Goal: Task Accomplishment & Management: Manage account settings

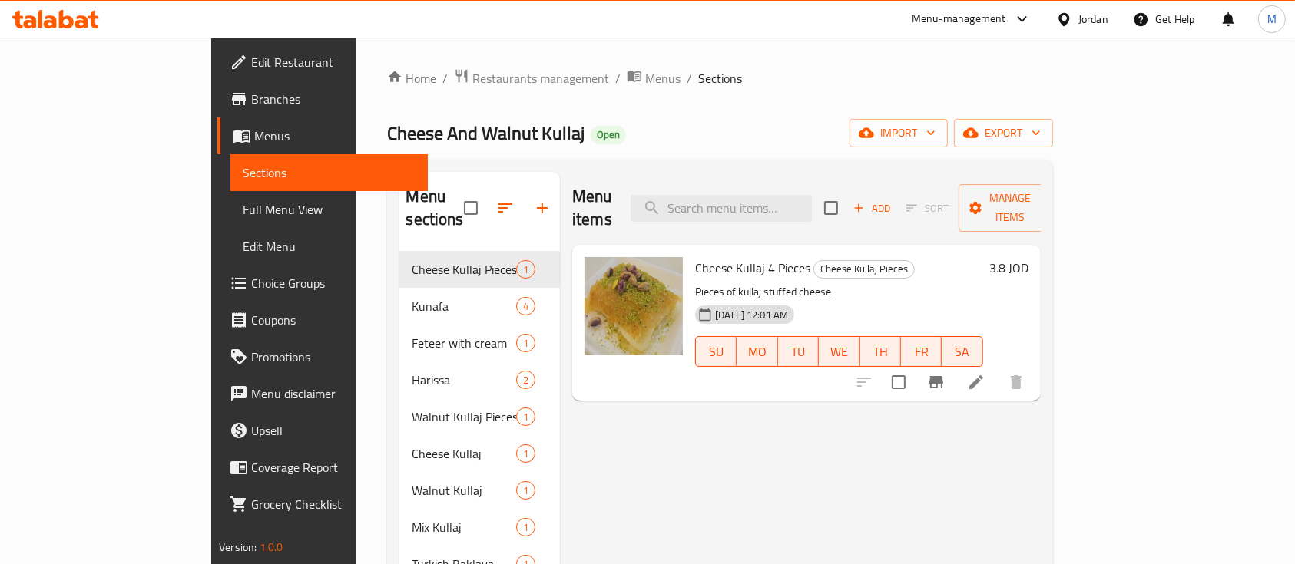
scroll to position [69, 0]
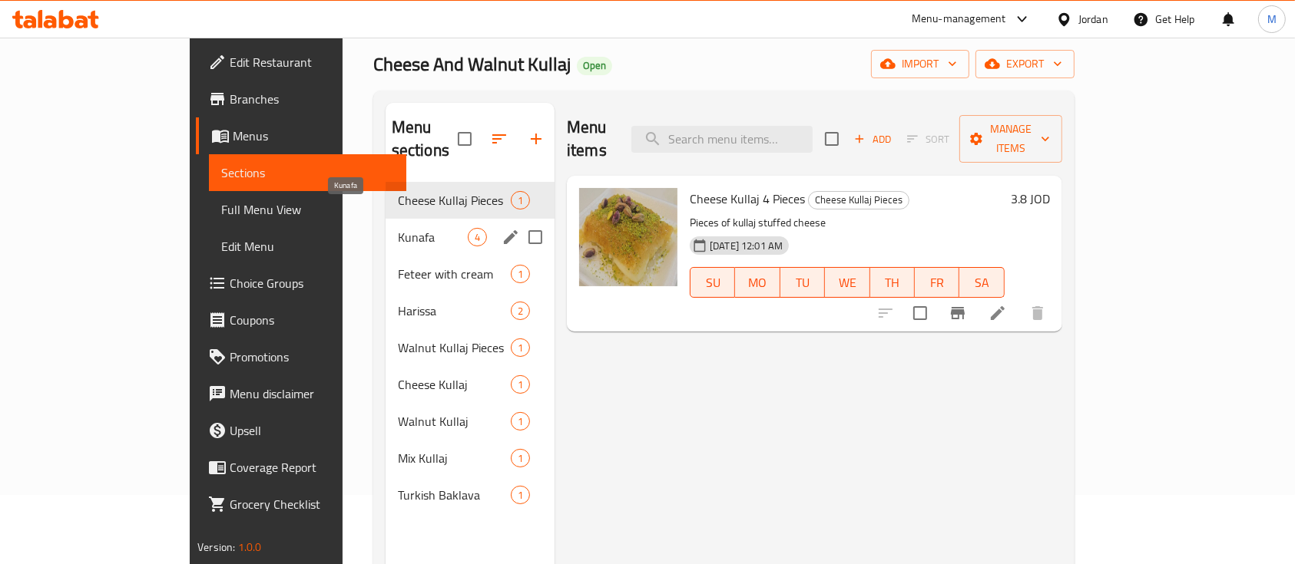
click at [398, 228] on span "Kunafa" at bounding box center [433, 237] width 70 height 18
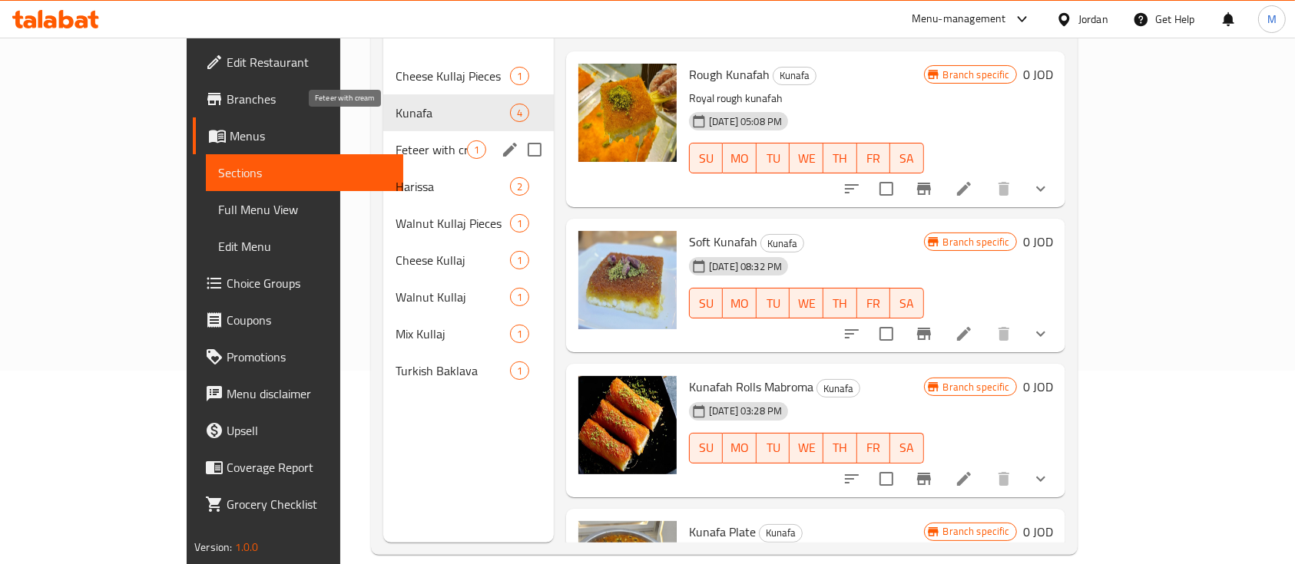
click at [395, 141] on span "Feteer with cream" at bounding box center [430, 150] width 71 height 18
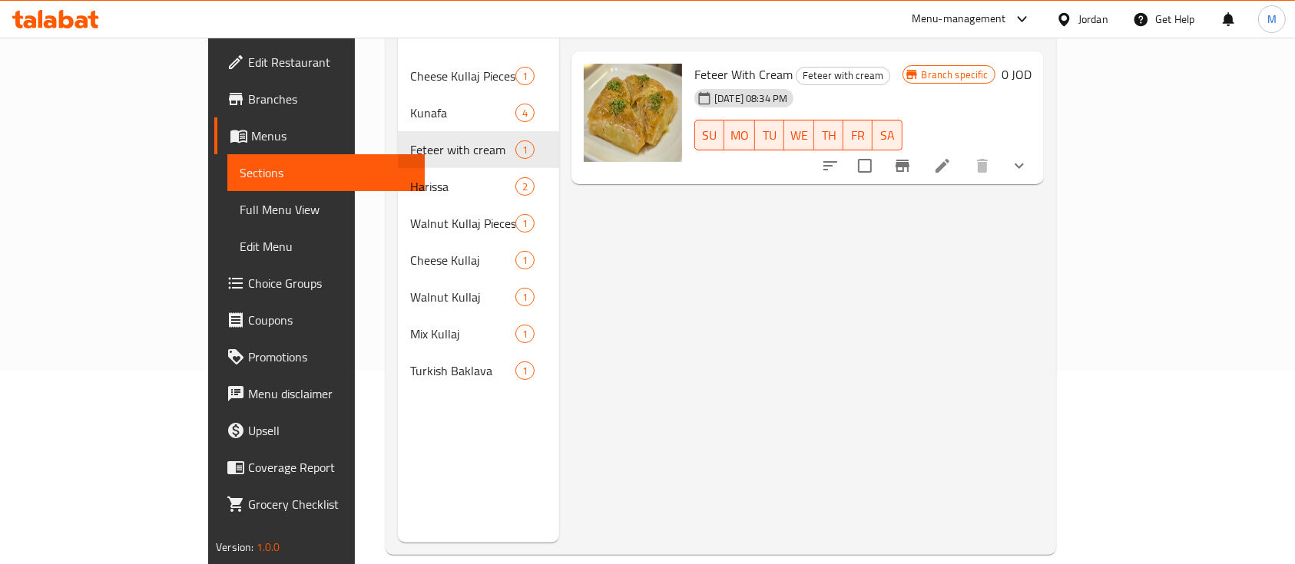
scroll to position [128, 0]
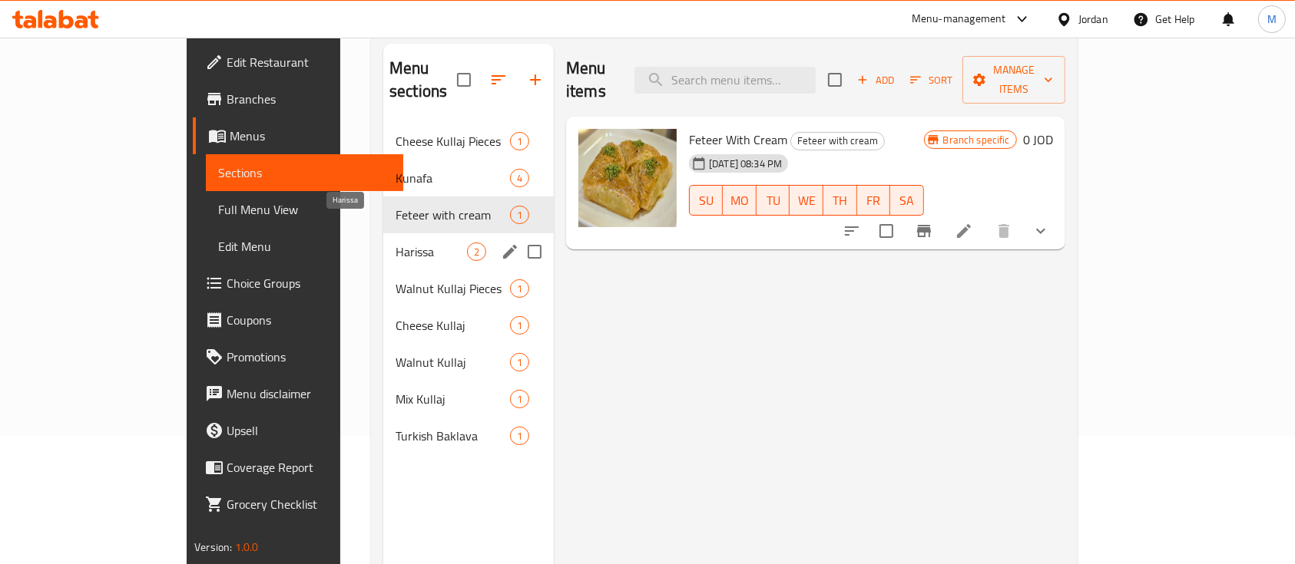
click at [395, 243] on span "Harissa" at bounding box center [430, 252] width 71 height 18
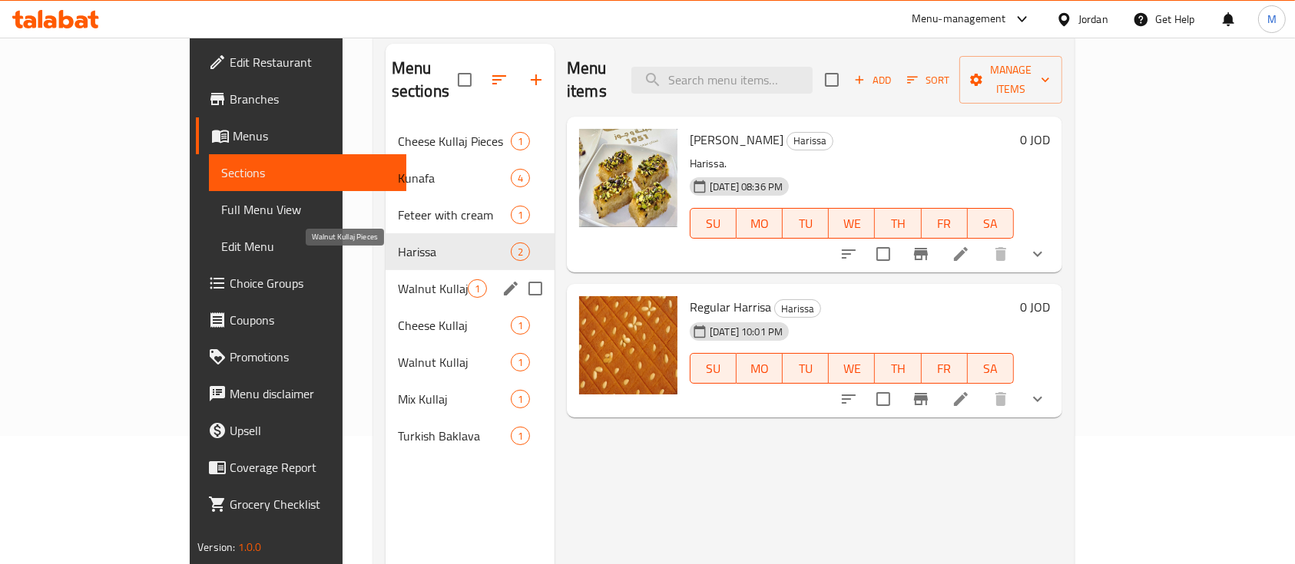
click at [398, 280] on span "Walnut Kullaj Pieces" at bounding box center [433, 289] width 70 height 18
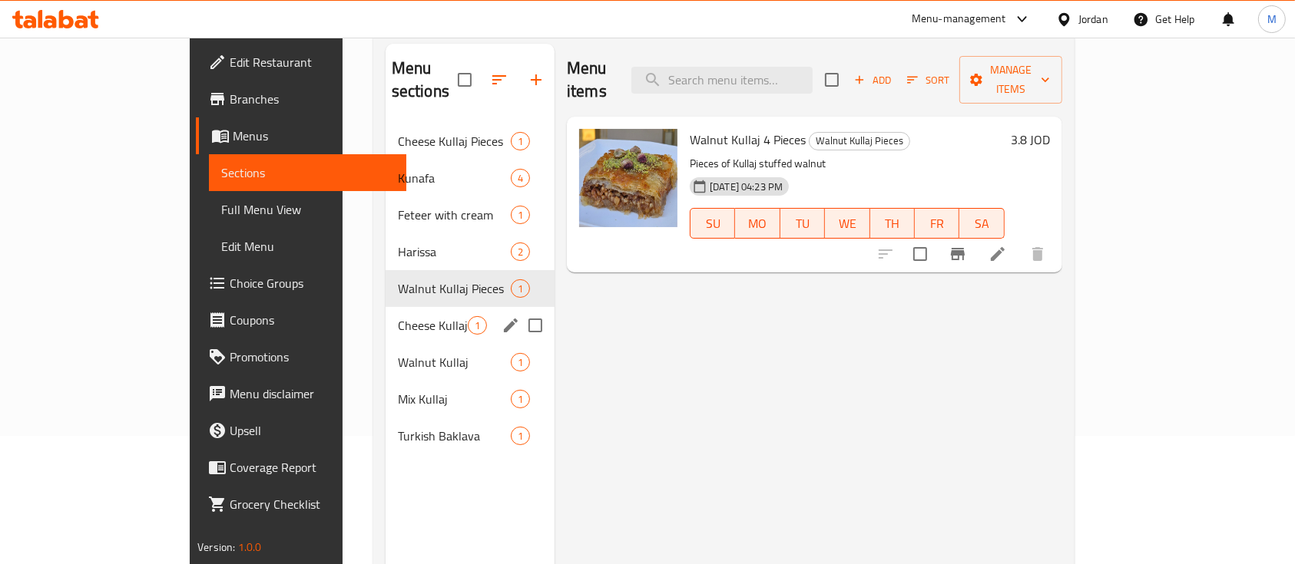
click at [385, 307] on div "Cheese Kullaj 1" at bounding box center [469, 325] width 169 height 37
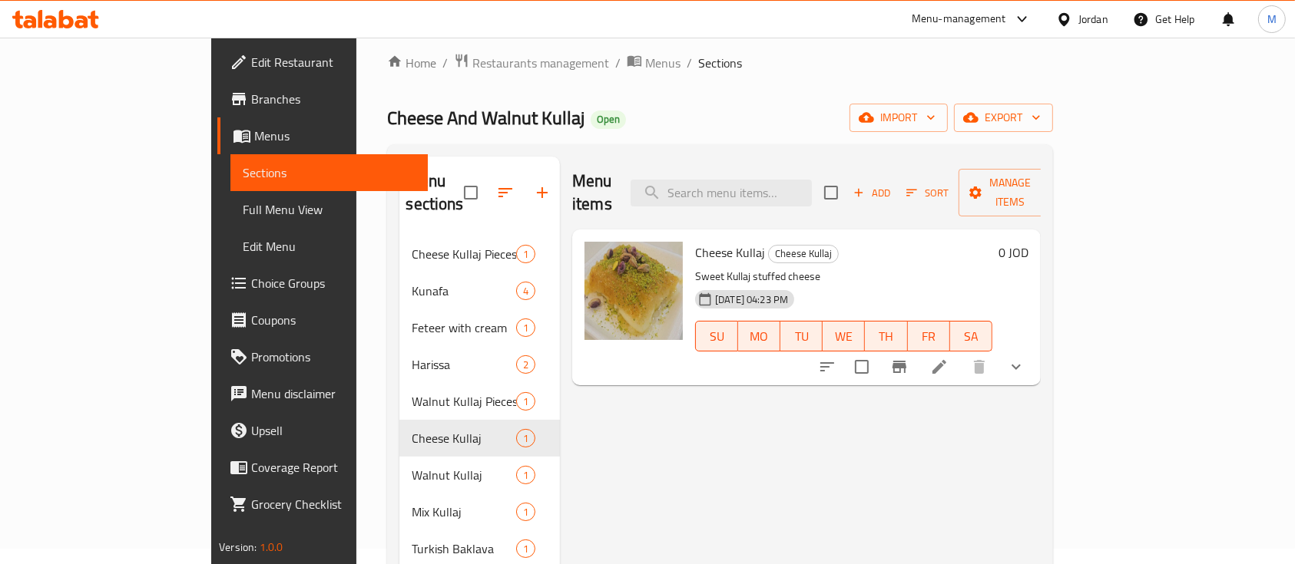
scroll to position [12, 0]
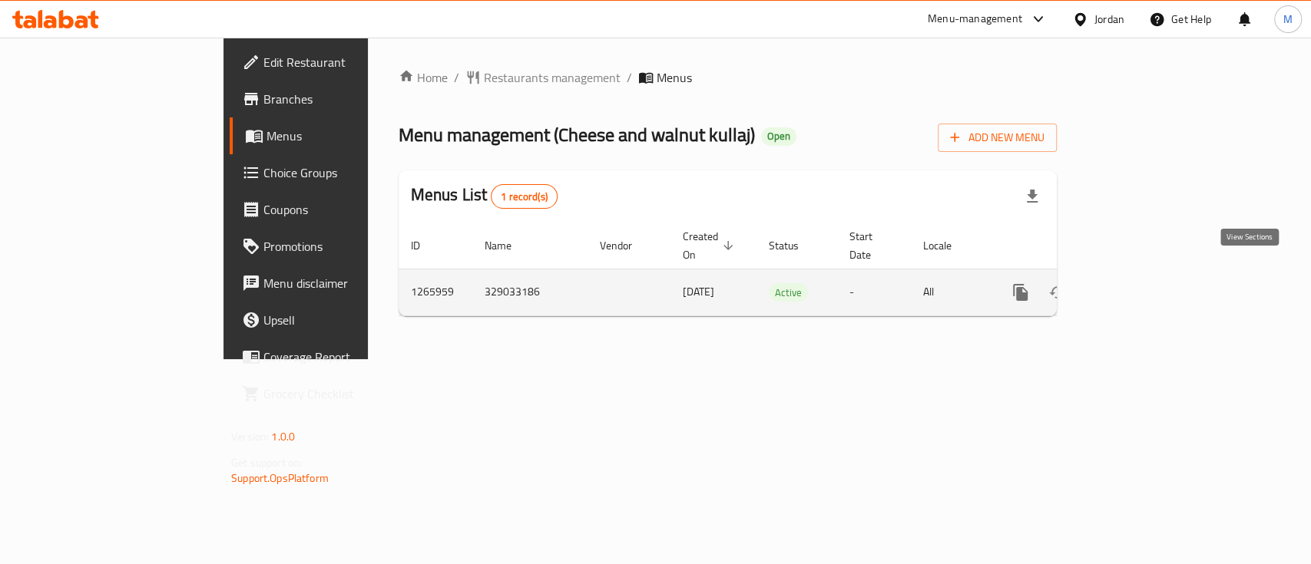
click at [1140, 283] on icon "enhanced table" at bounding box center [1131, 292] width 18 height 18
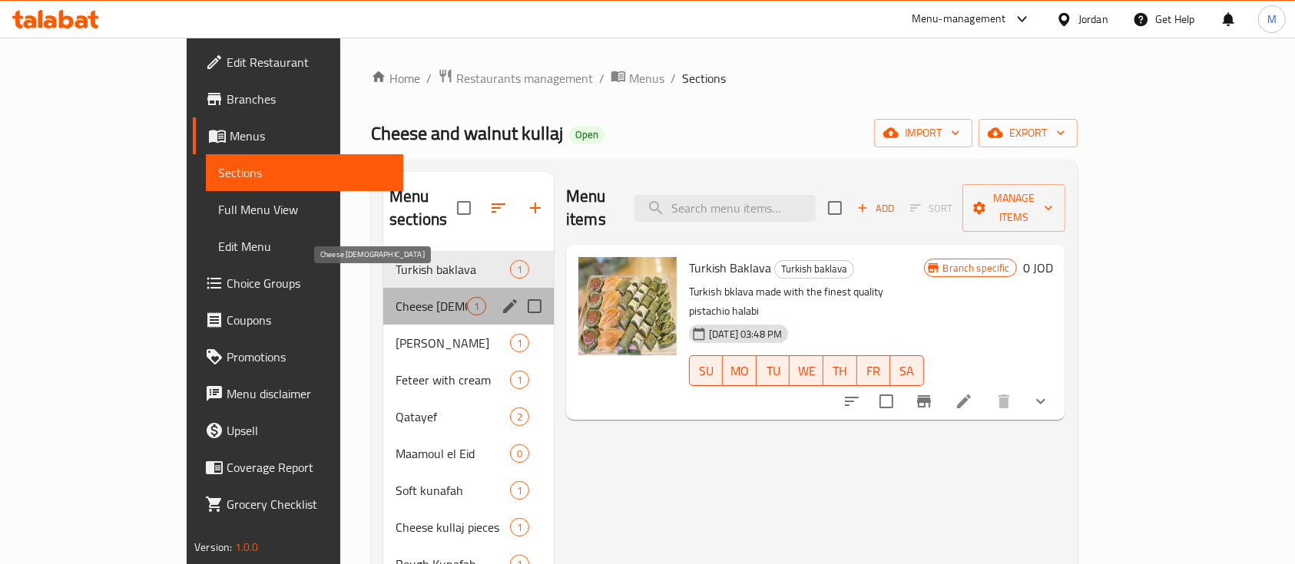
click at [395, 297] on span "Cheese [DEMOGRAPHIC_DATA]" at bounding box center [430, 306] width 71 height 18
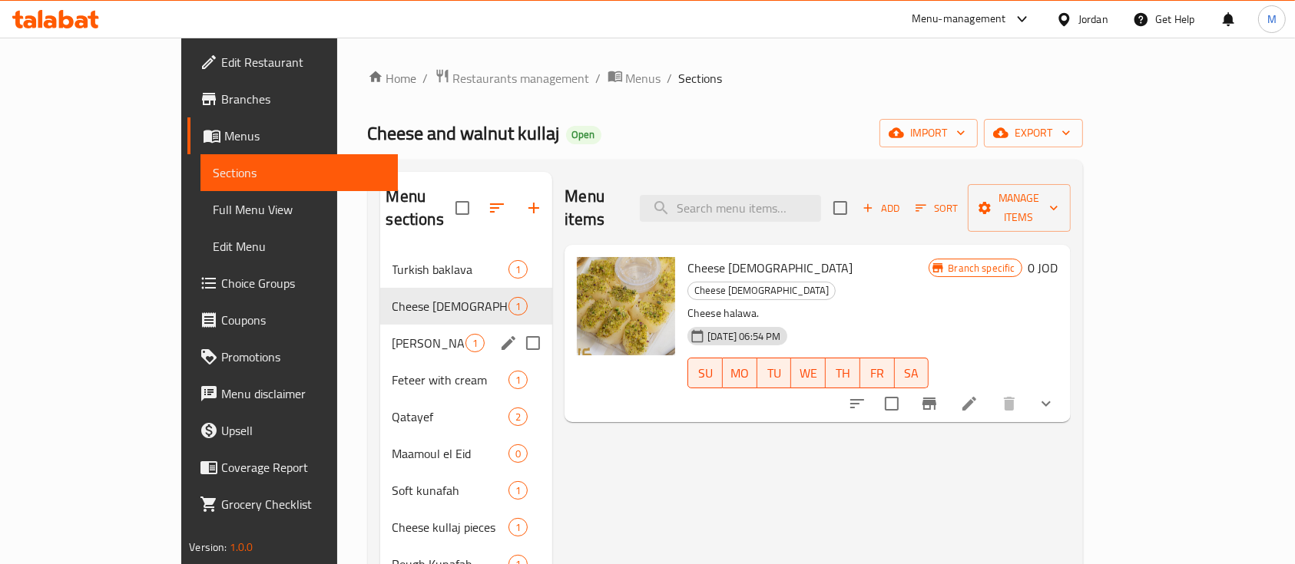
click at [392, 334] on span "[PERSON_NAME]" at bounding box center [429, 343] width 74 height 18
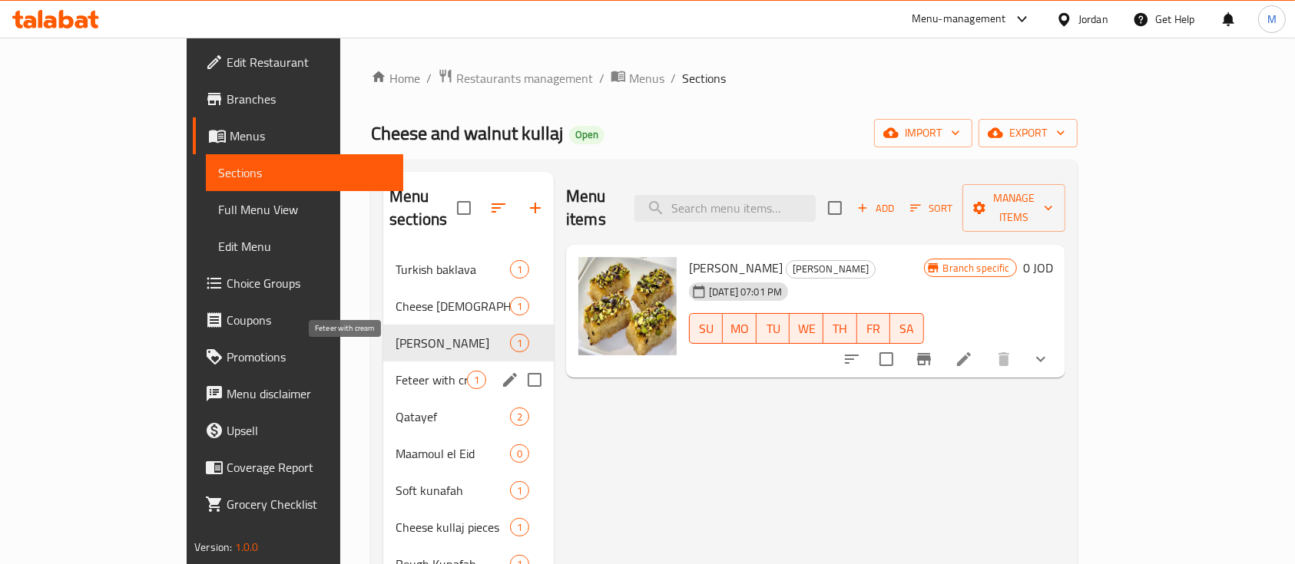
click at [395, 371] on span "Feteer with cream" at bounding box center [430, 380] width 71 height 18
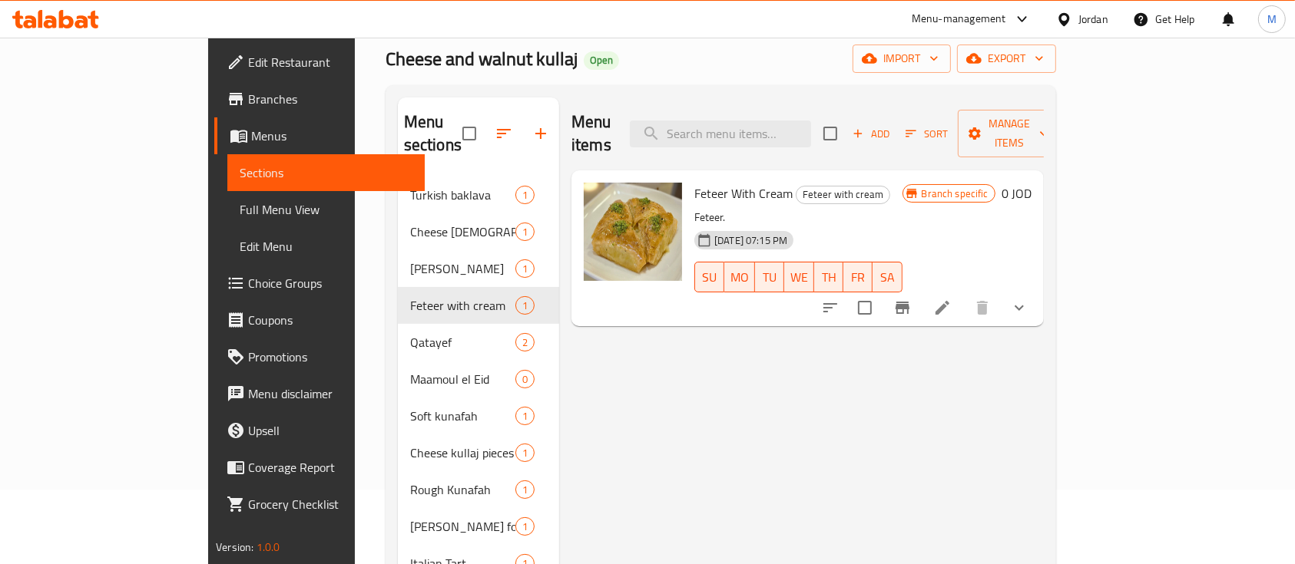
scroll to position [78, 0]
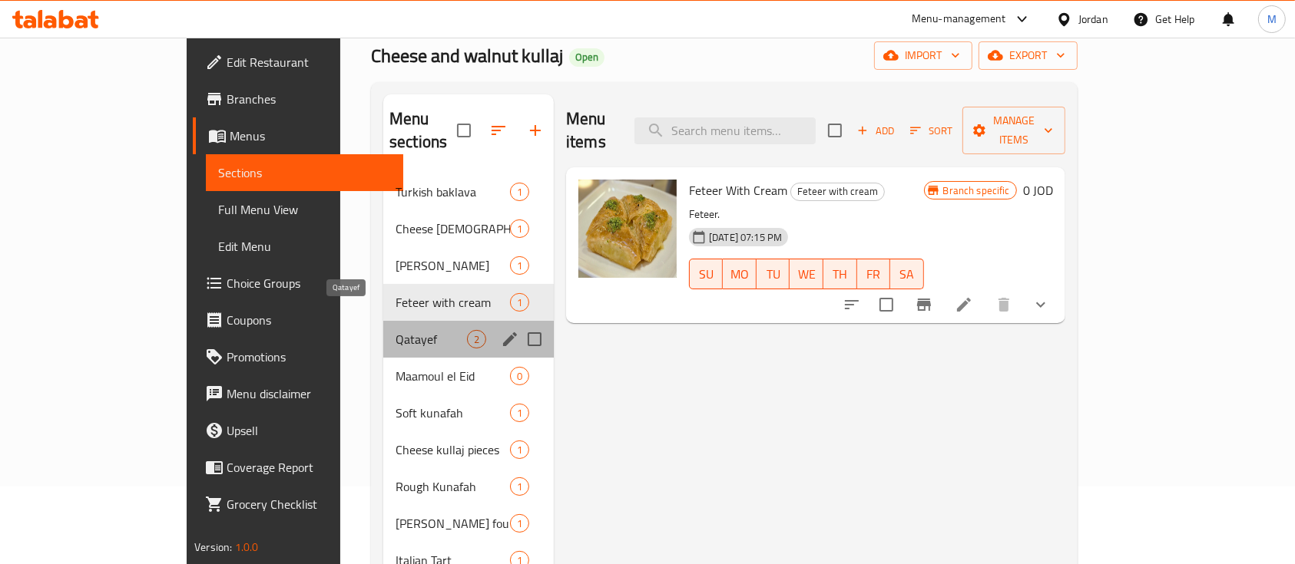
click at [395, 330] on span "Qatayef" at bounding box center [430, 339] width 71 height 18
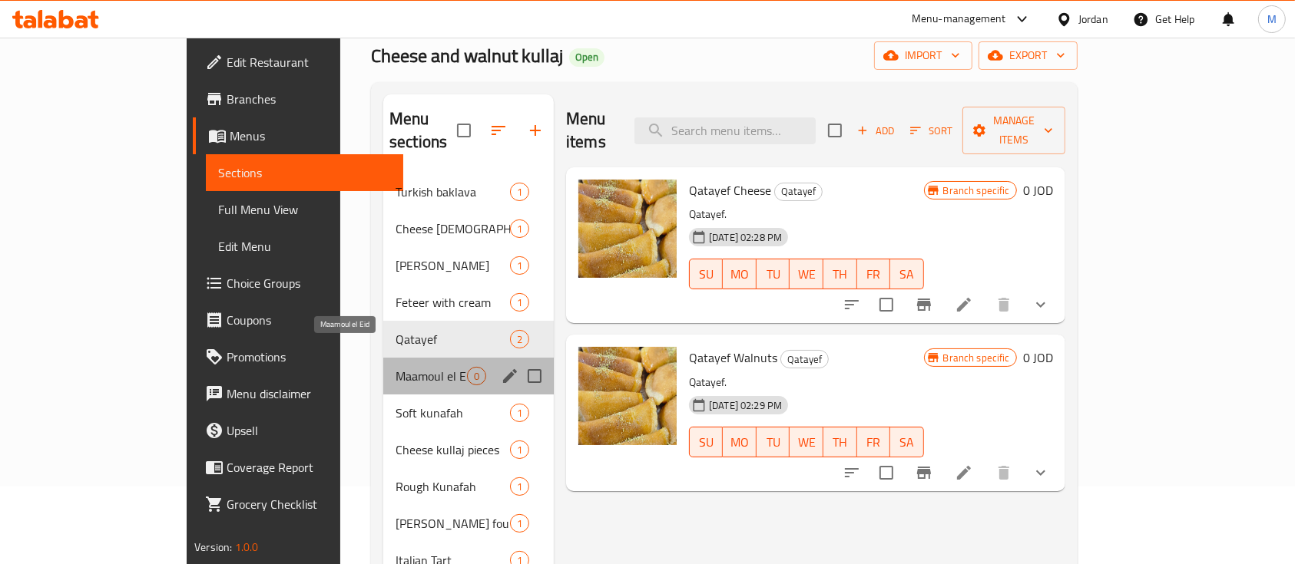
click at [395, 367] on span "Maamoul el Eid" at bounding box center [430, 376] width 71 height 18
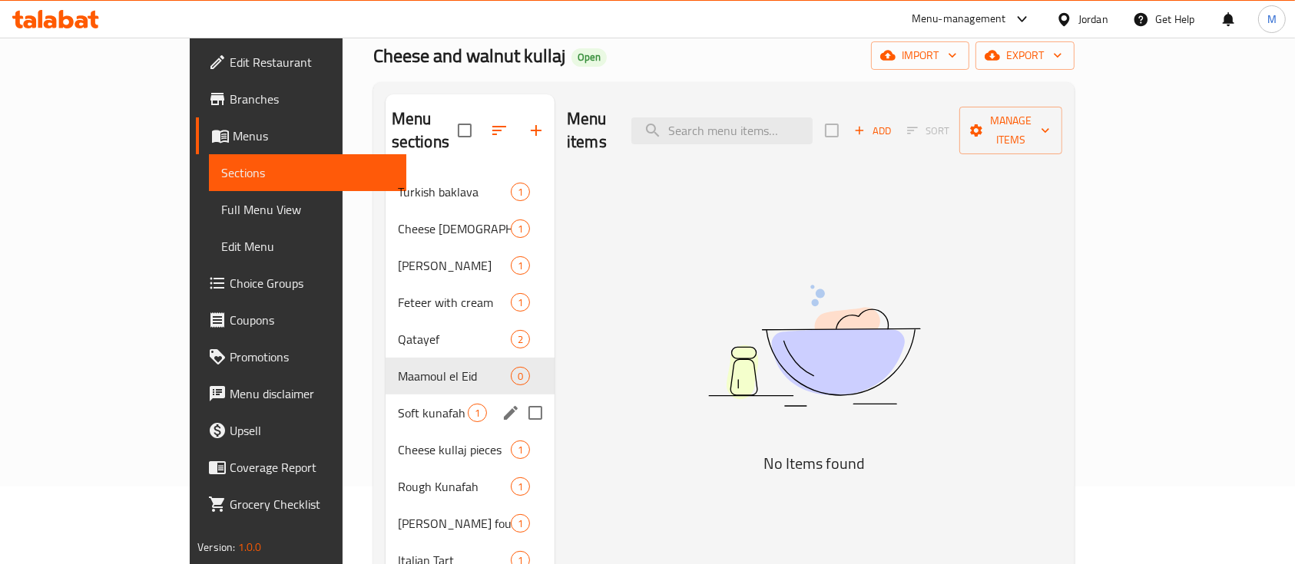
click at [385, 402] on div "Soft kunafah 1" at bounding box center [469, 413] width 169 height 37
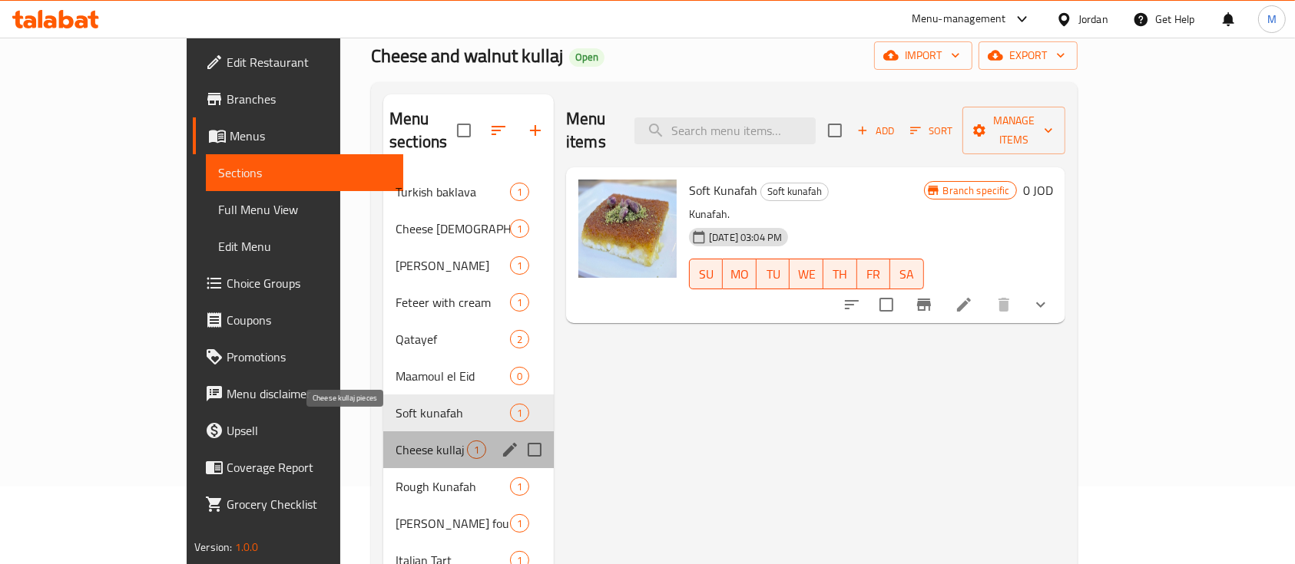
click at [395, 441] on span "Cheese kullaj pieces" at bounding box center [430, 450] width 71 height 18
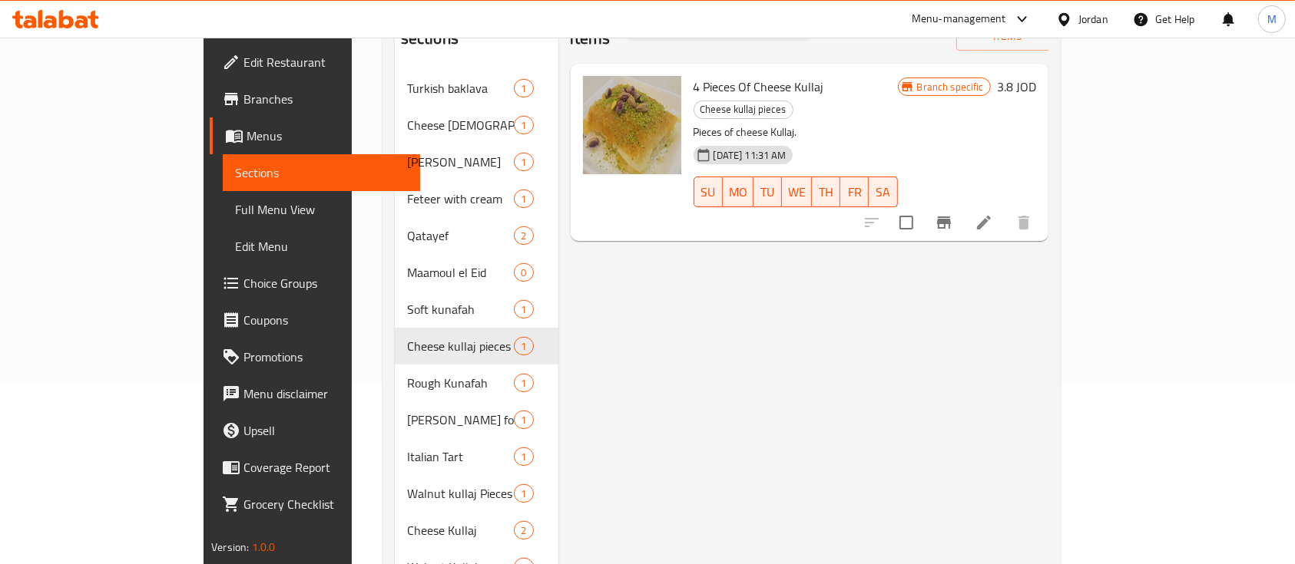
scroll to position [186, 0]
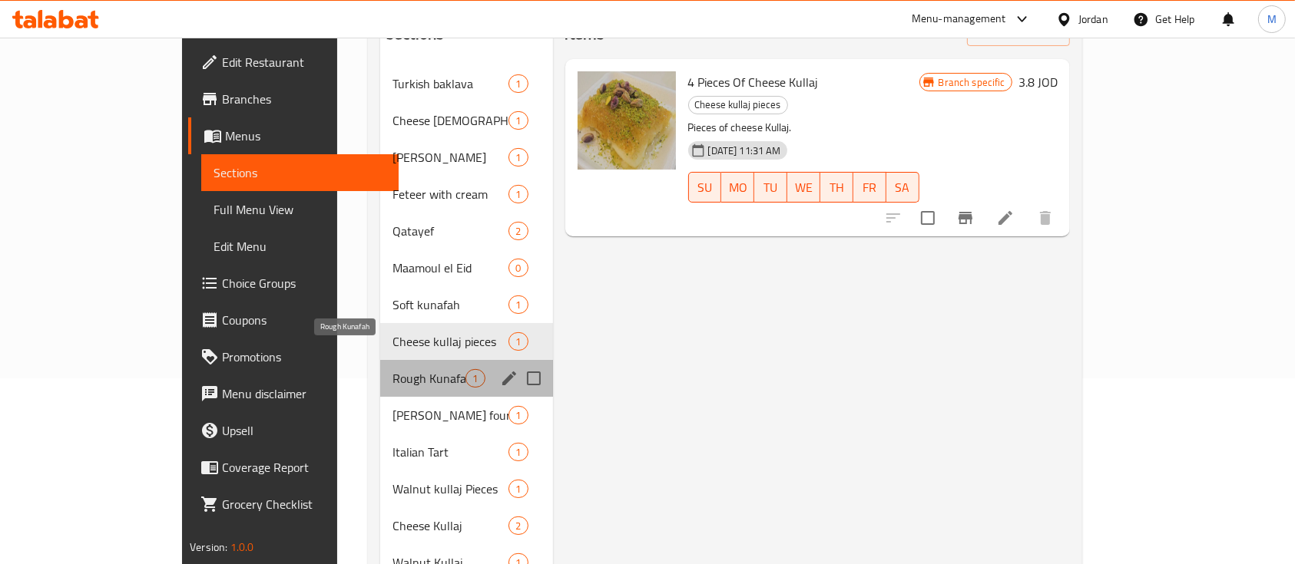
click at [392, 369] on span "Rough Kunafah" at bounding box center [428, 378] width 73 height 18
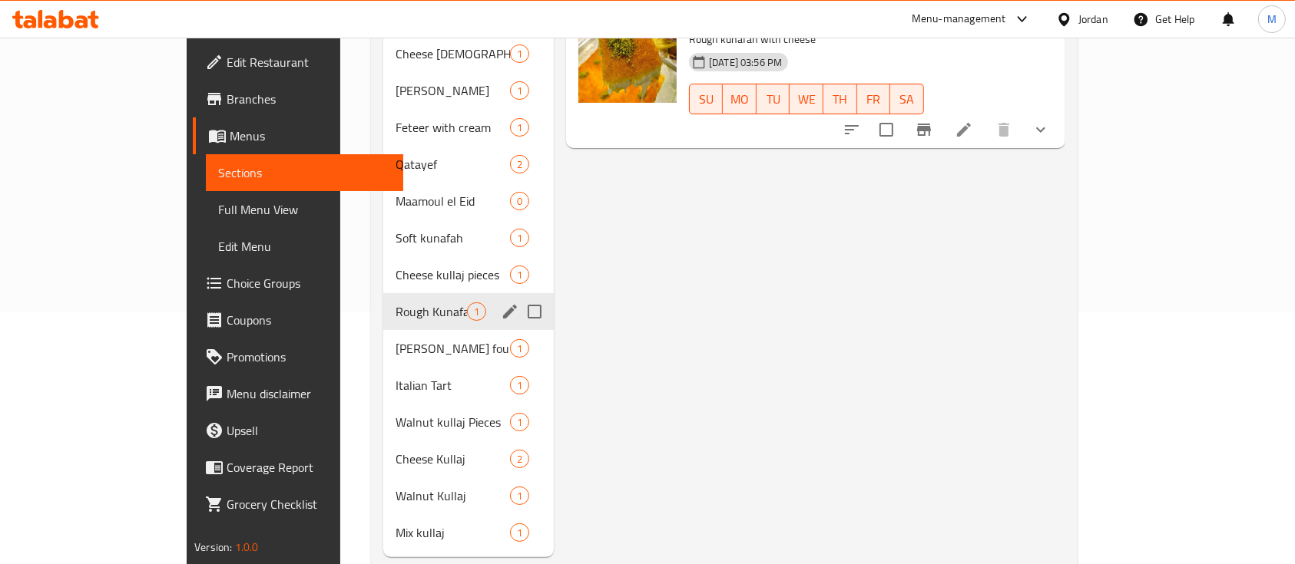
scroll to position [253, 0]
click at [395, 339] on span "Betty four" at bounding box center [430, 348] width 71 height 18
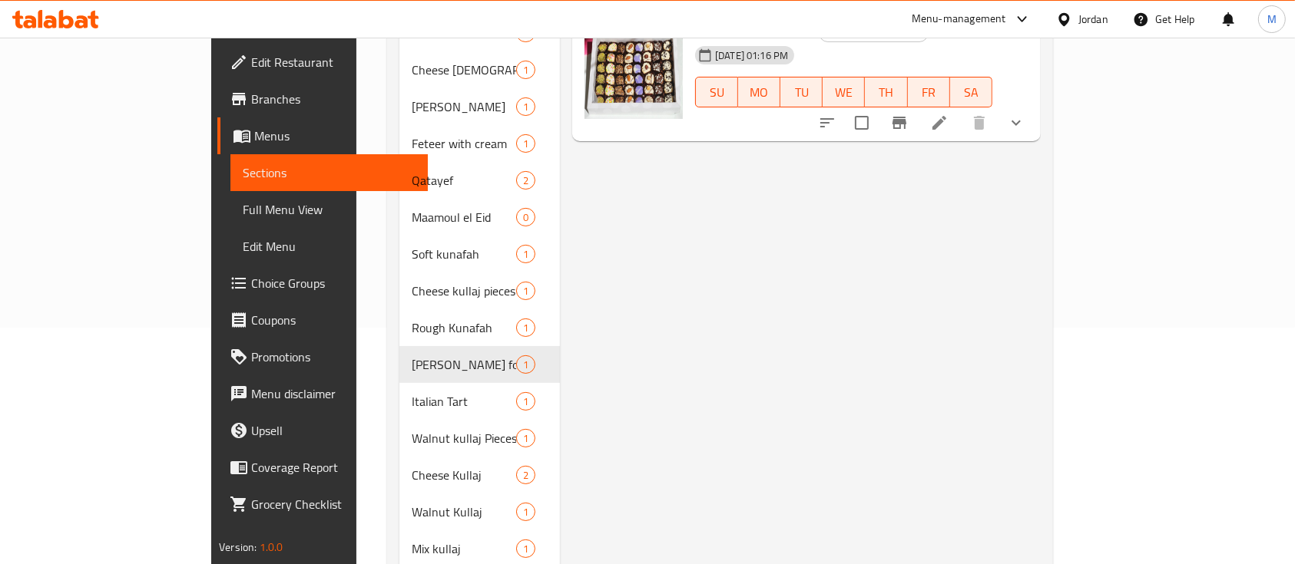
scroll to position [240, 0]
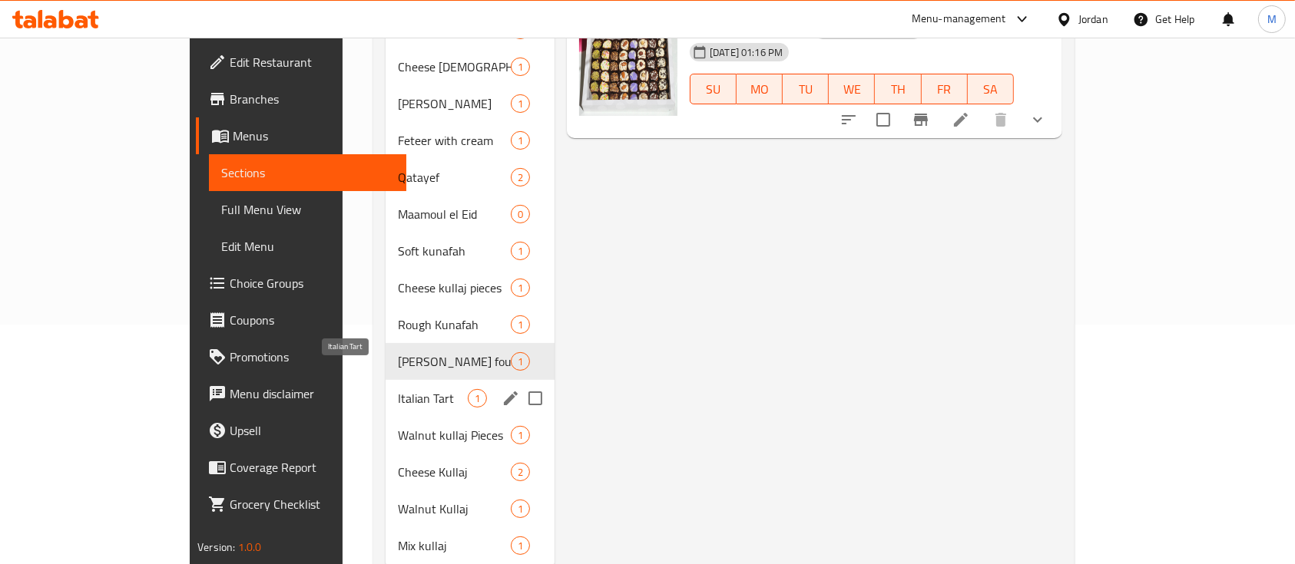
click at [398, 389] on span "Italian Tart" at bounding box center [433, 398] width 70 height 18
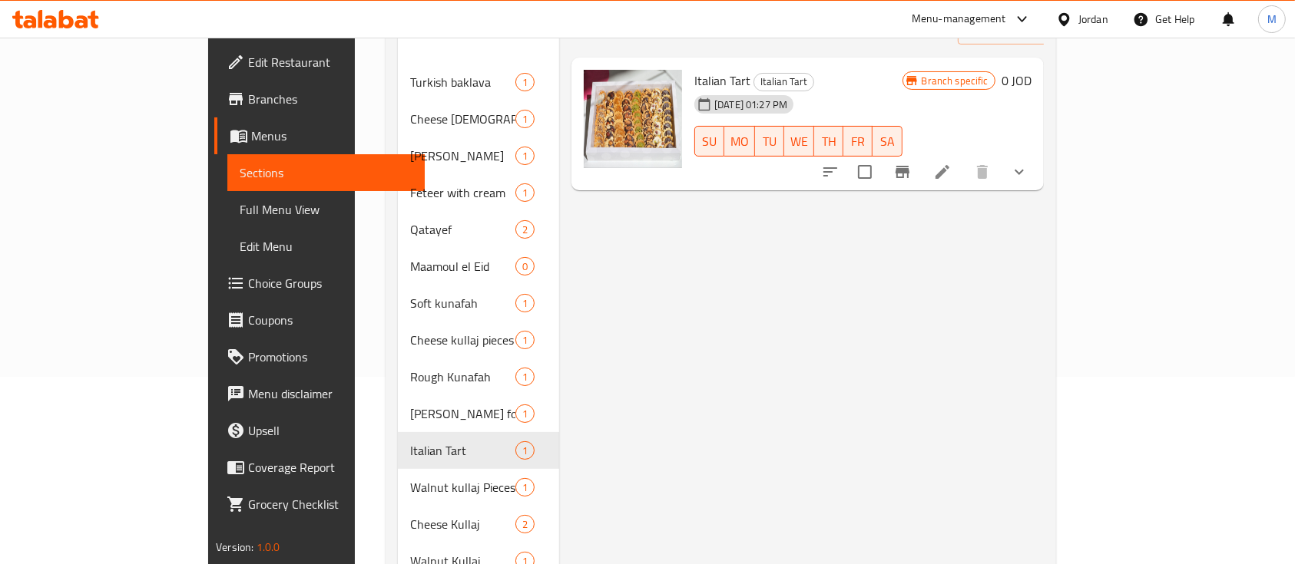
scroll to position [265, 0]
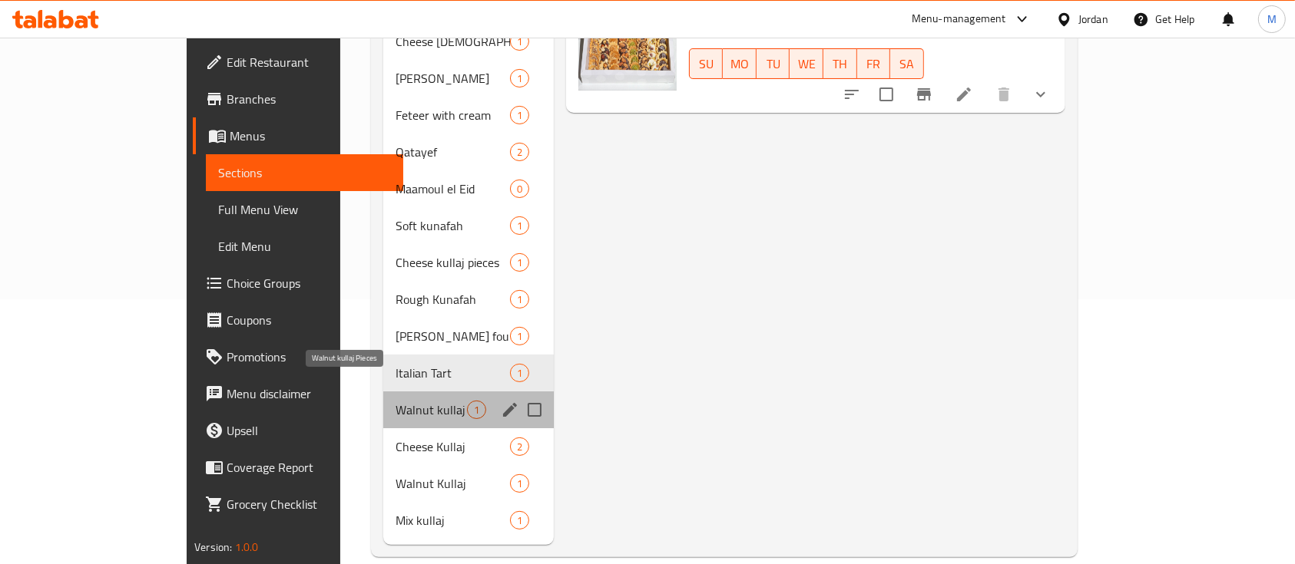
click at [395, 401] on span "Walnut kullaj Pieces" at bounding box center [430, 410] width 71 height 18
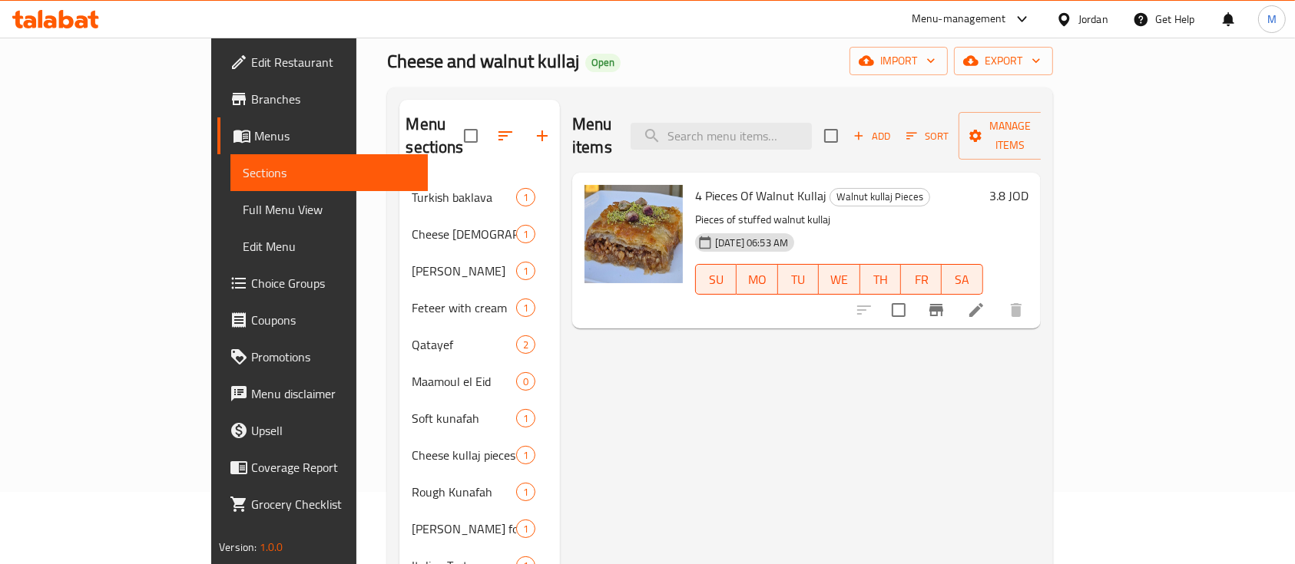
scroll to position [71, 0]
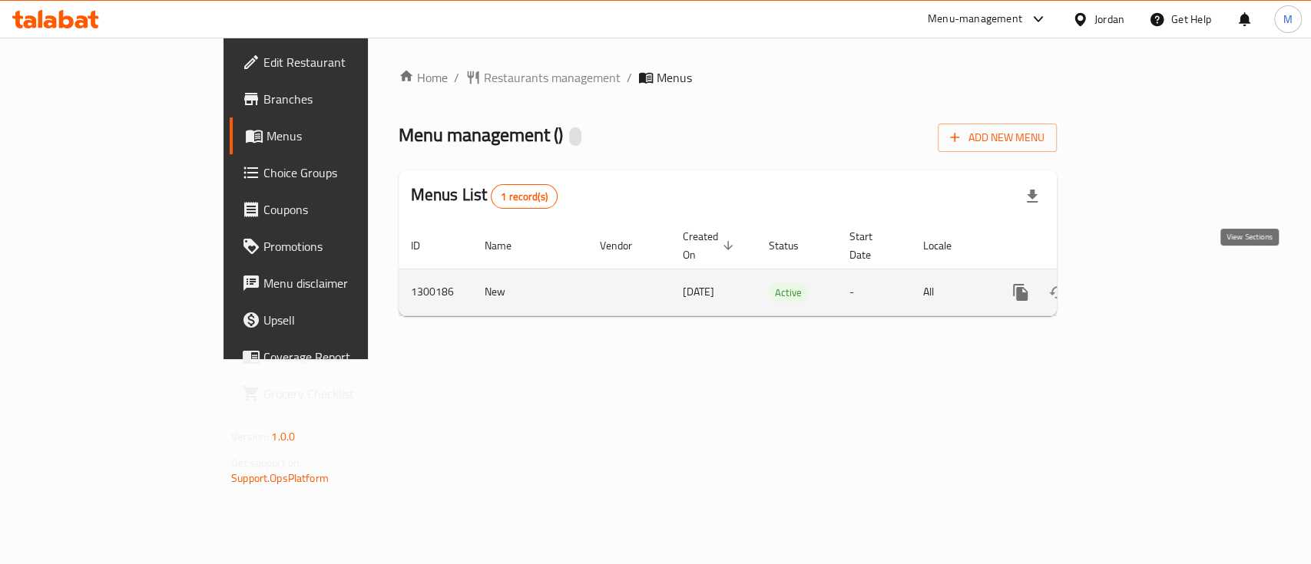
click at [1138, 286] on icon "enhanced table" at bounding box center [1131, 293] width 14 height 14
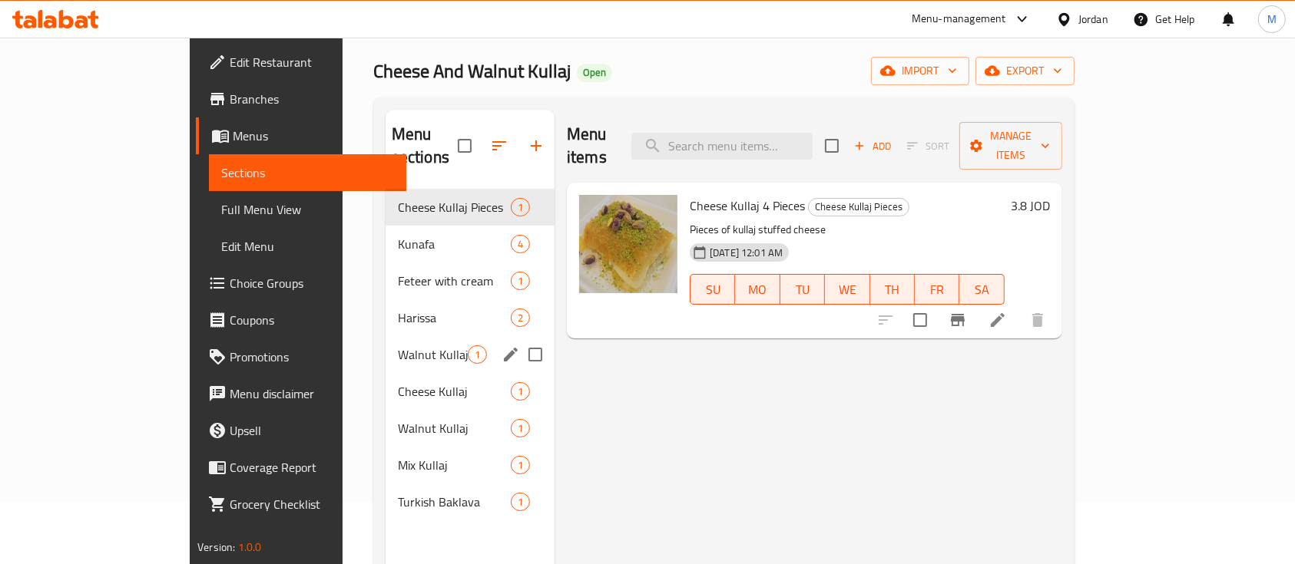
scroll to position [65, 0]
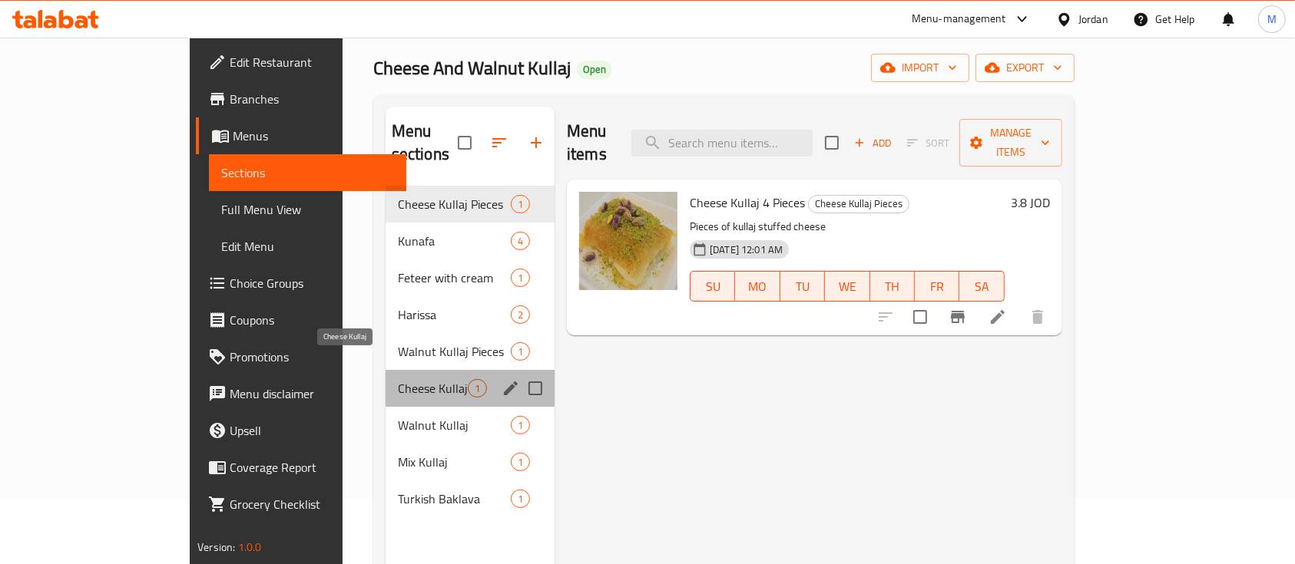
click at [398, 379] on span "Cheese Kullaj" at bounding box center [433, 388] width 70 height 18
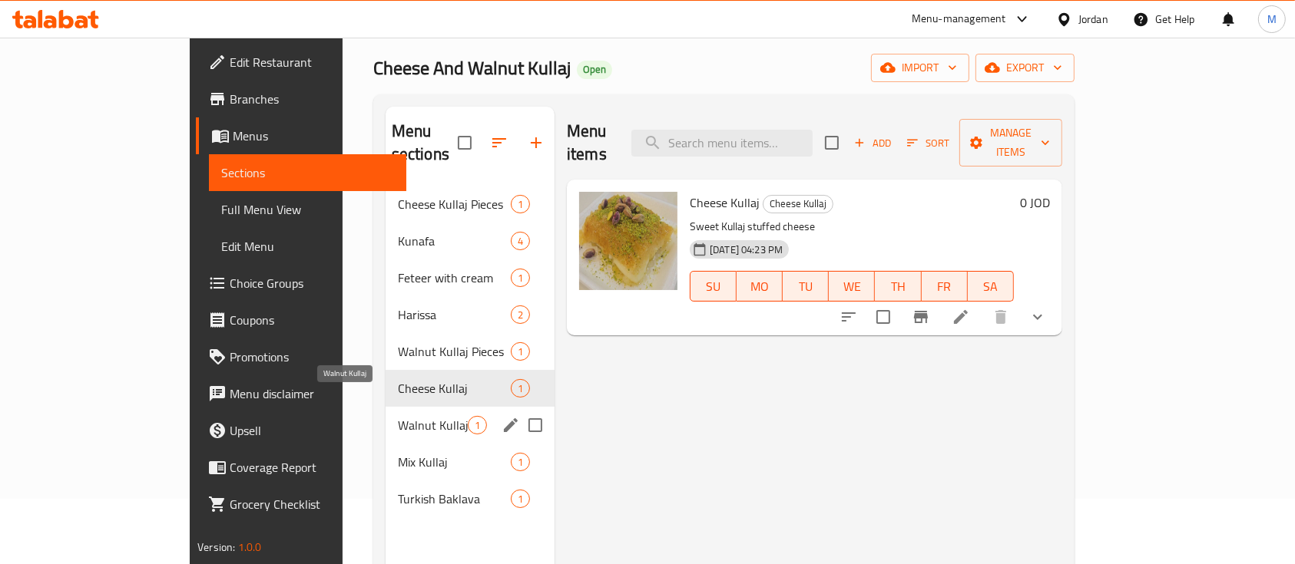
click at [398, 416] on span "Walnut Kullaj" at bounding box center [433, 425] width 70 height 18
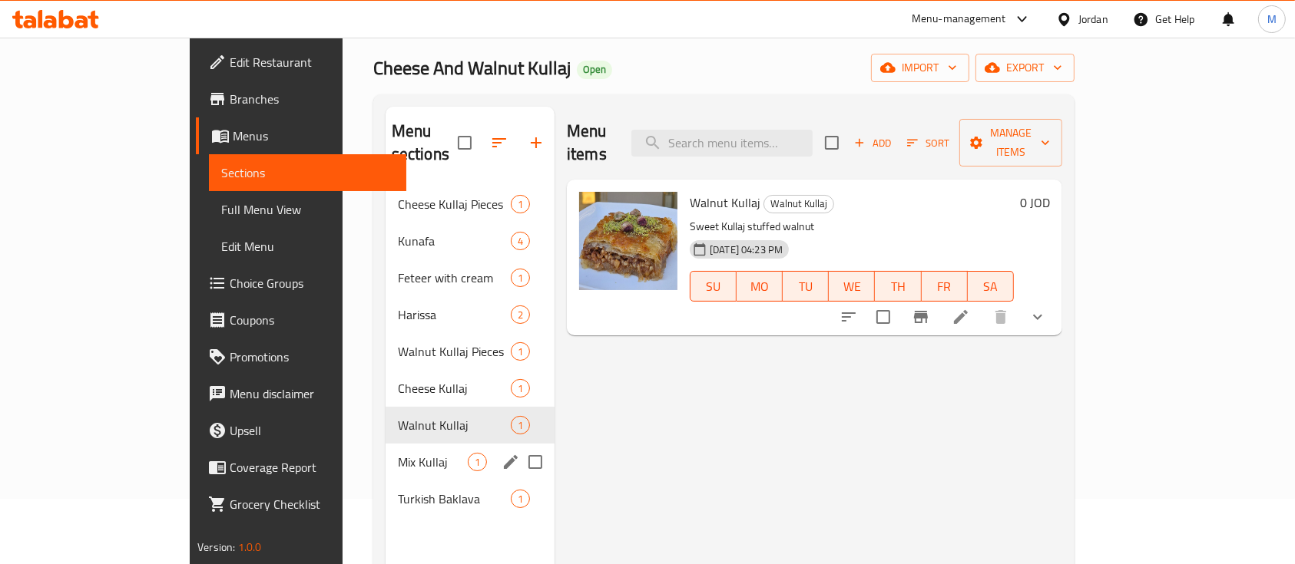
click at [385, 444] on div "Mix Kullaj 1" at bounding box center [469, 462] width 169 height 37
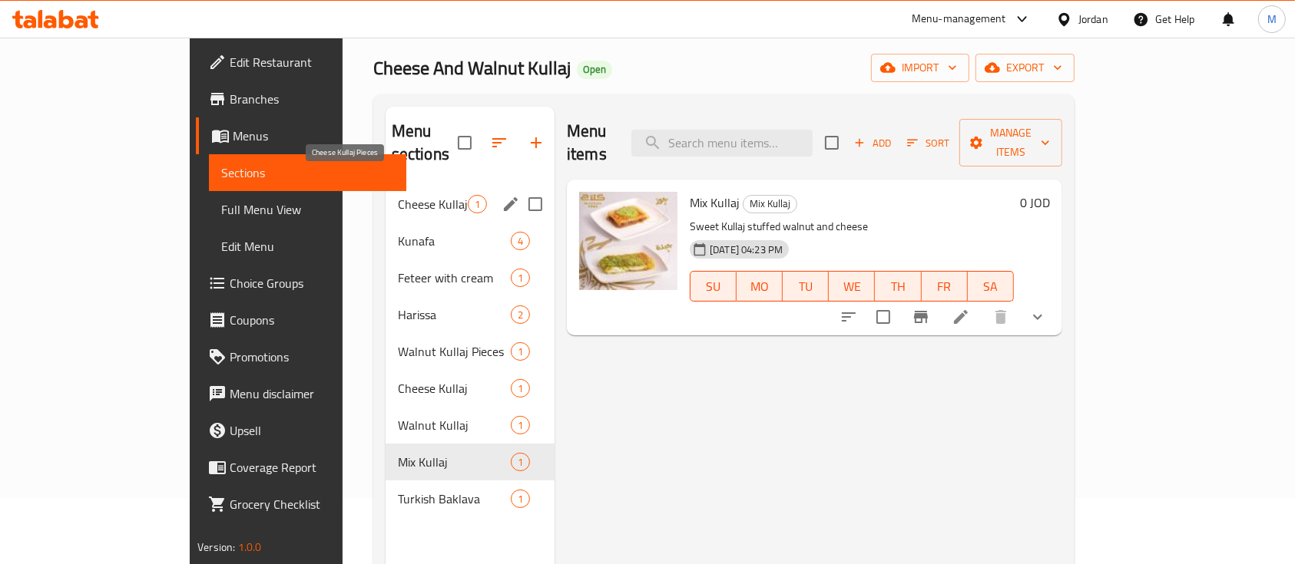
click at [398, 195] on span "Cheese Kullaj Pieces" at bounding box center [433, 204] width 70 height 18
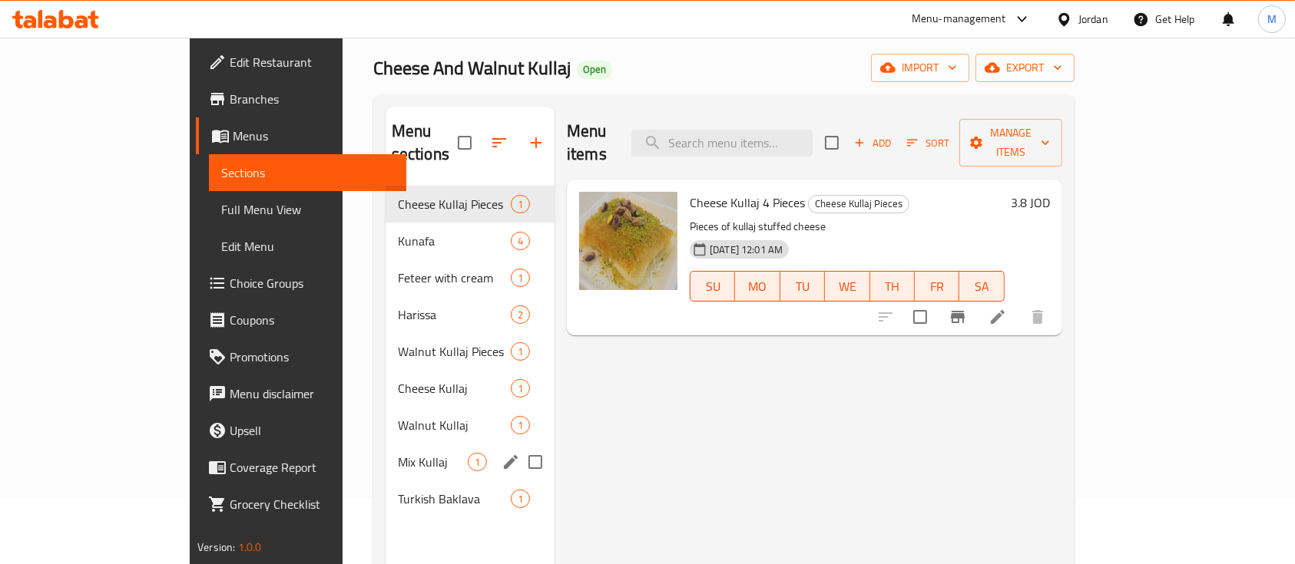
click at [385, 450] on div "Mix Kullaj 1" at bounding box center [469, 462] width 169 height 37
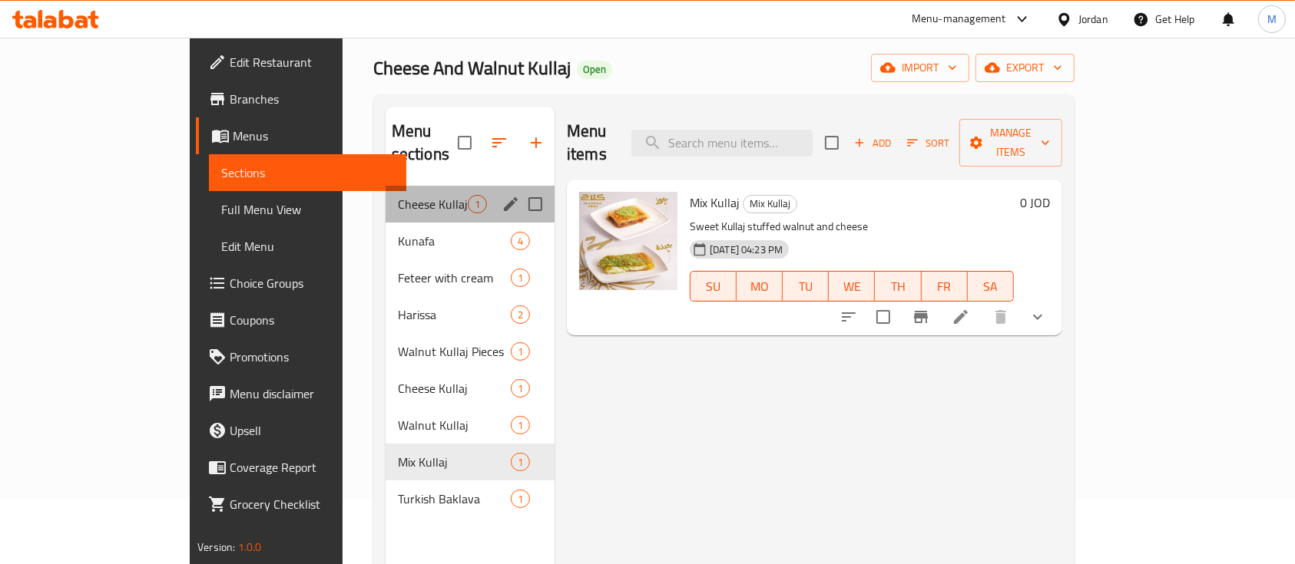
click at [385, 196] on div "Cheese Kullaj Pieces 1" at bounding box center [469, 204] width 169 height 37
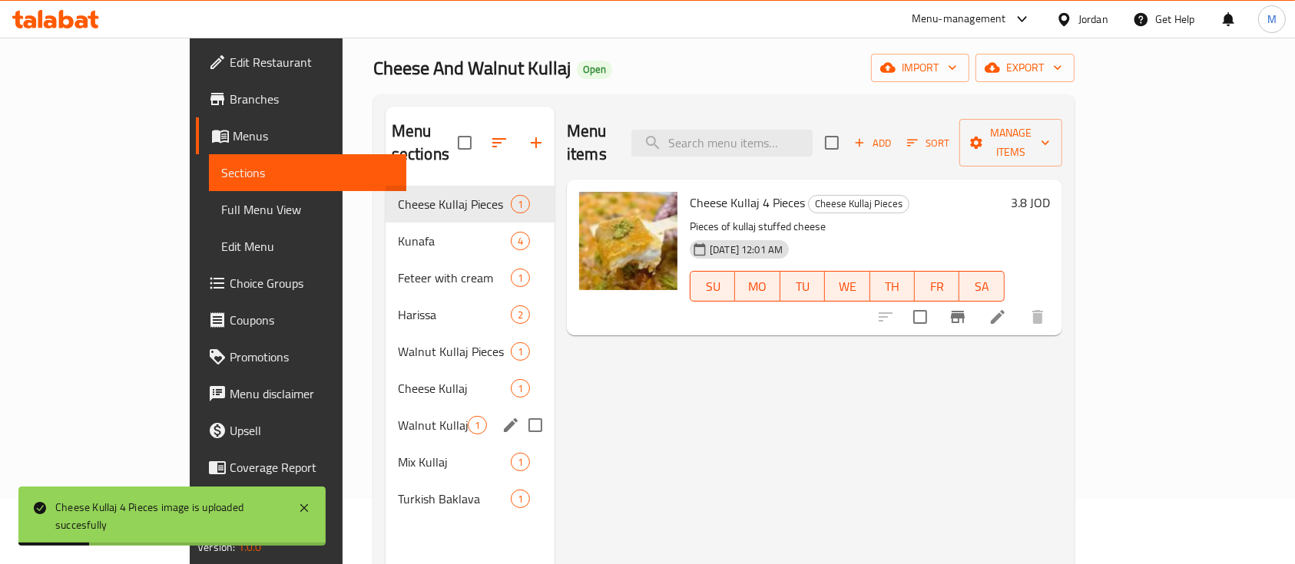
click at [398, 416] on span "Walnut Kullaj" at bounding box center [433, 425] width 70 height 18
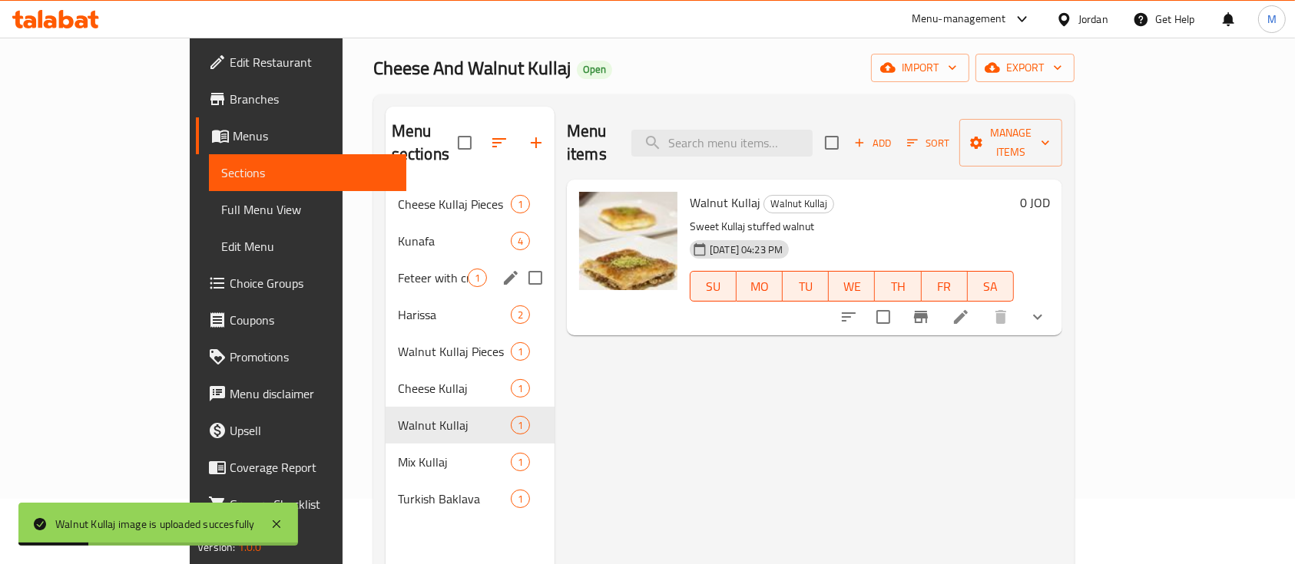
click at [385, 268] on div "Feteer with cream 1" at bounding box center [469, 278] width 169 height 37
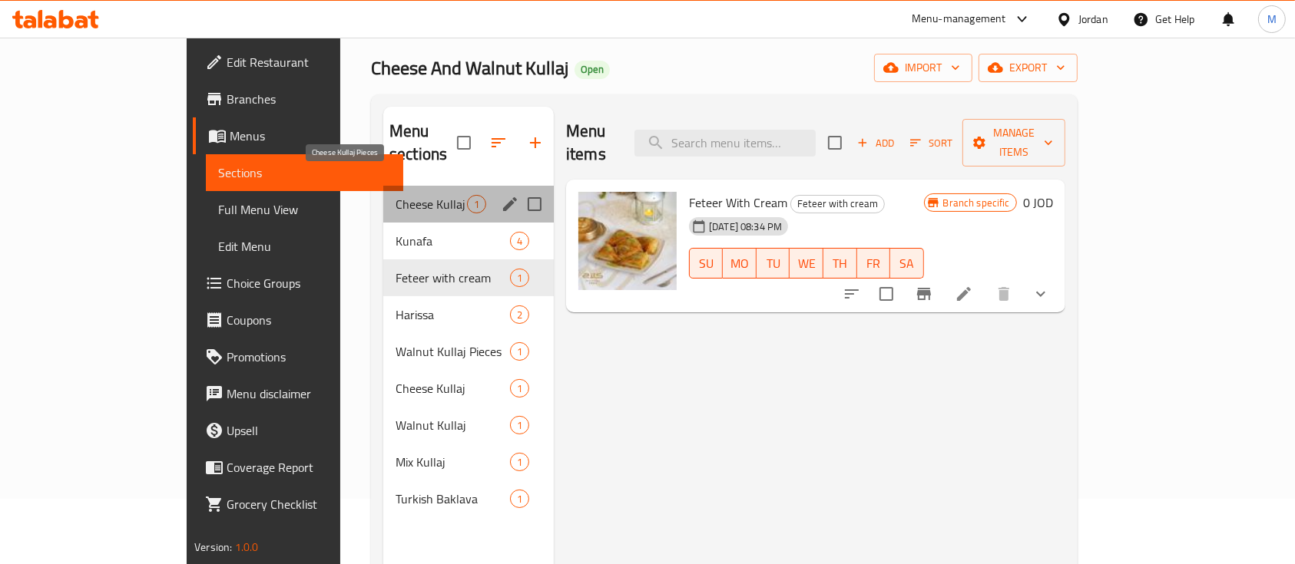
click at [395, 195] on span "Cheese Kullaj Pieces" at bounding box center [430, 204] width 71 height 18
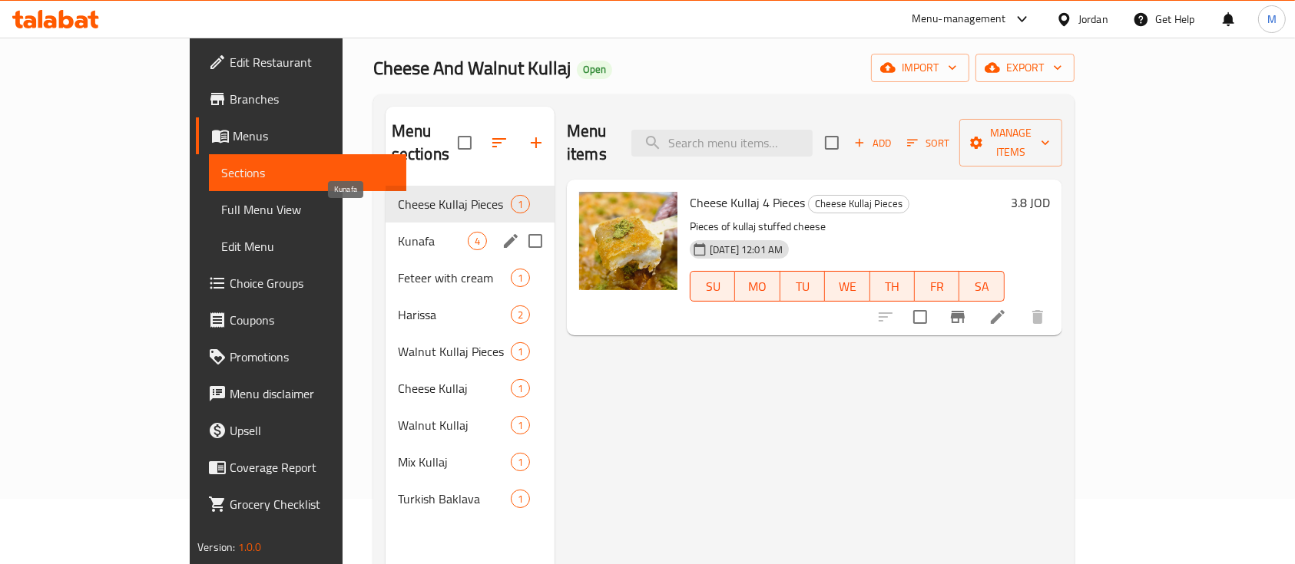
click at [398, 232] on span "Kunafa" at bounding box center [433, 241] width 70 height 18
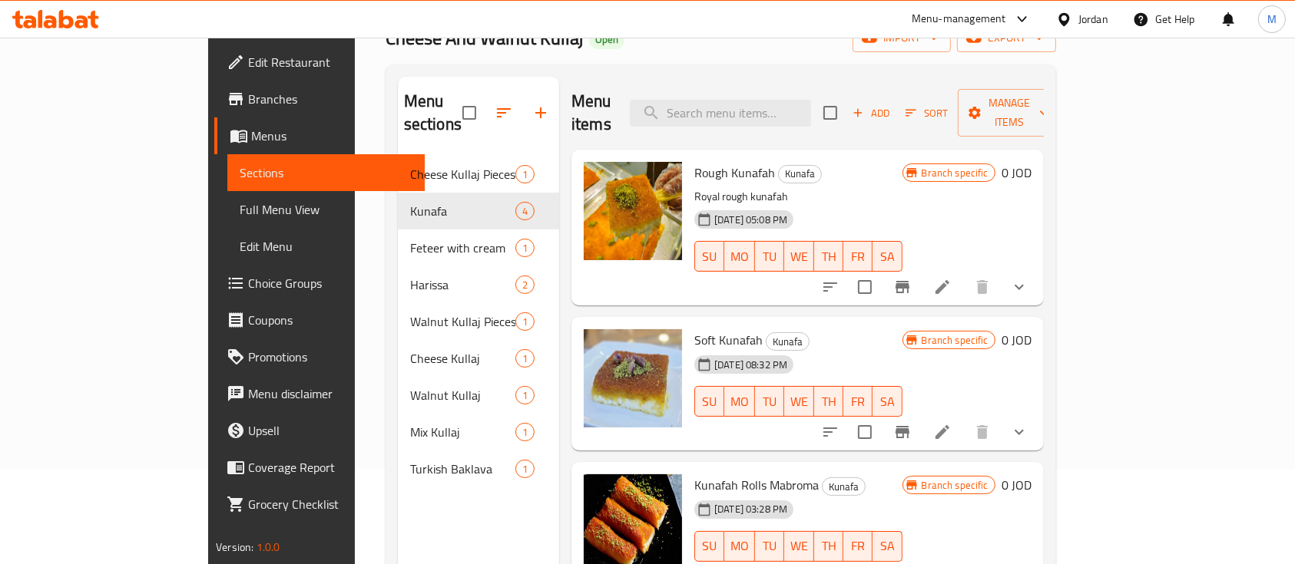
scroll to position [94, 0]
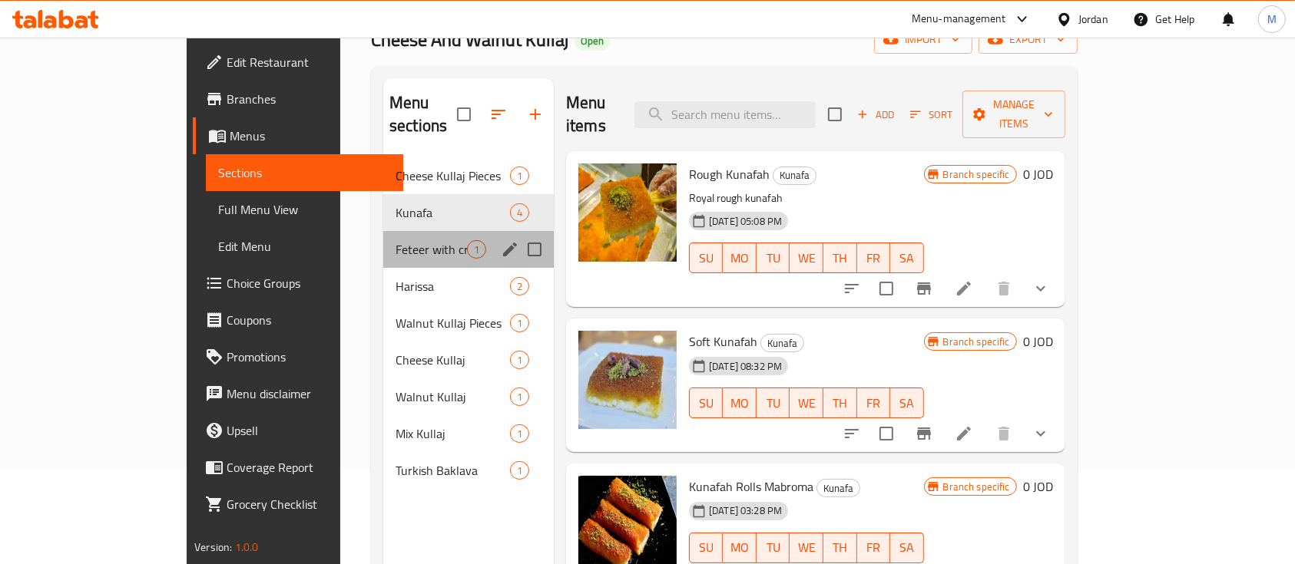
click at [383, 236] on div "Feteer with cream 1" at bounding box center [468, 249] width 170 height 37
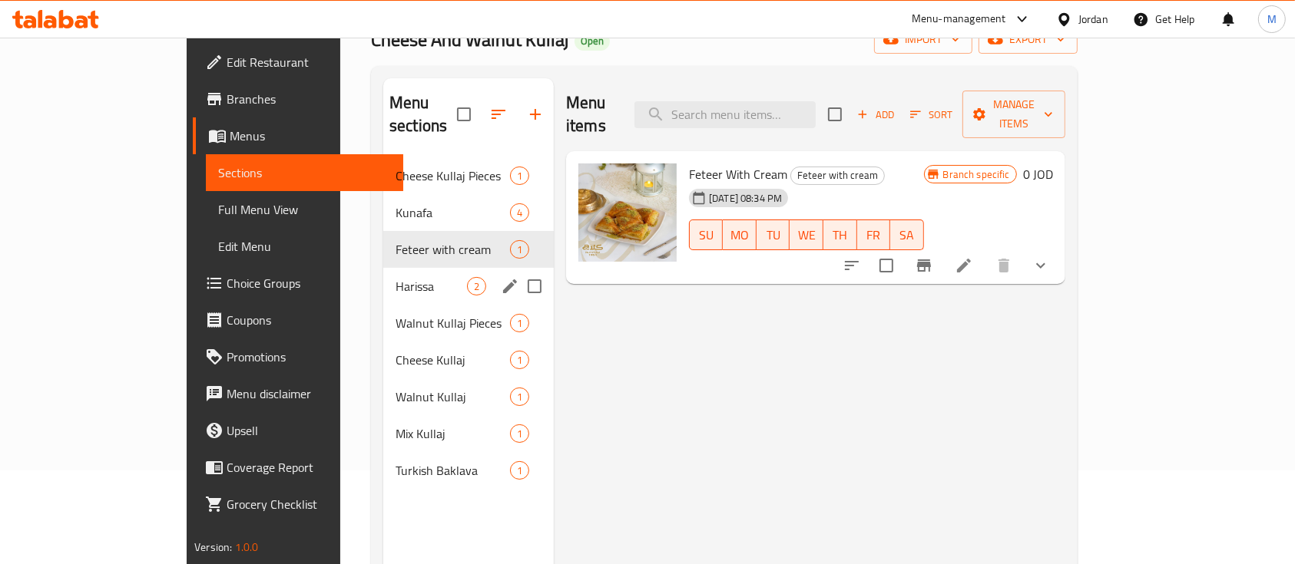
click at [383, 272] on div "Harissa 2" at bounding box center [468, 286] width 170 height 37
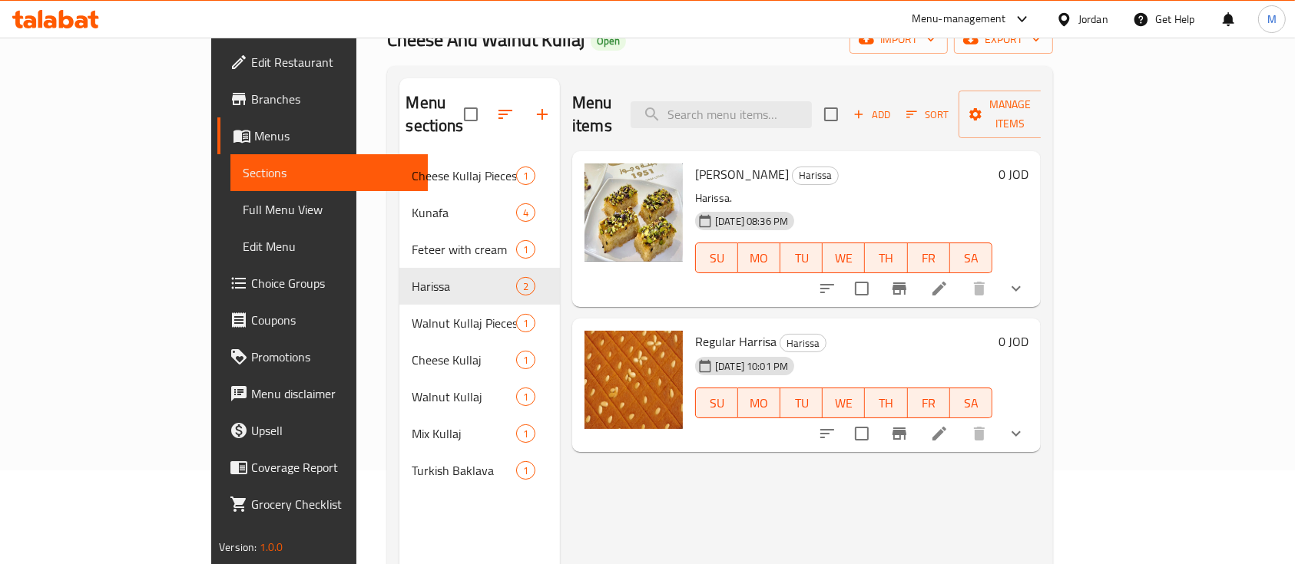
click at [695, 330] on span "Regular Harrisa" at bounding box center [735, 341] width 81 height 23
copy h6 "Regular Harrisa"
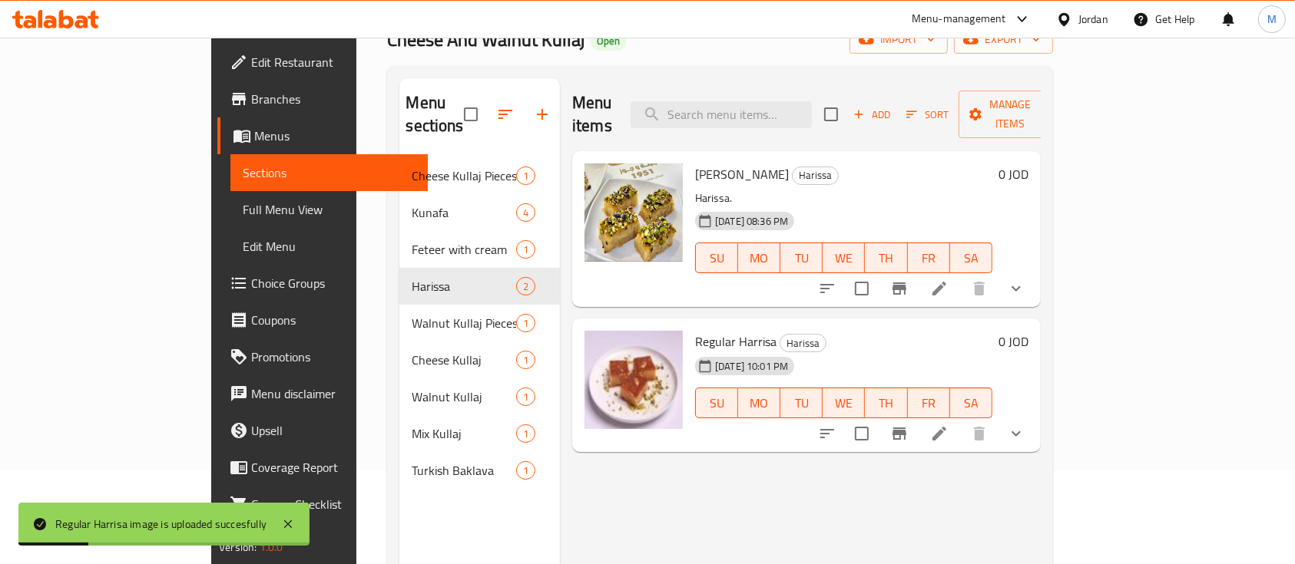
click at [700, 466] on div "Menu items Add Sort Manage items Halabi Harissa Harissa Harissa. 05-08-2025 08:…" at bounding box center [800, 360] width 481 height 564
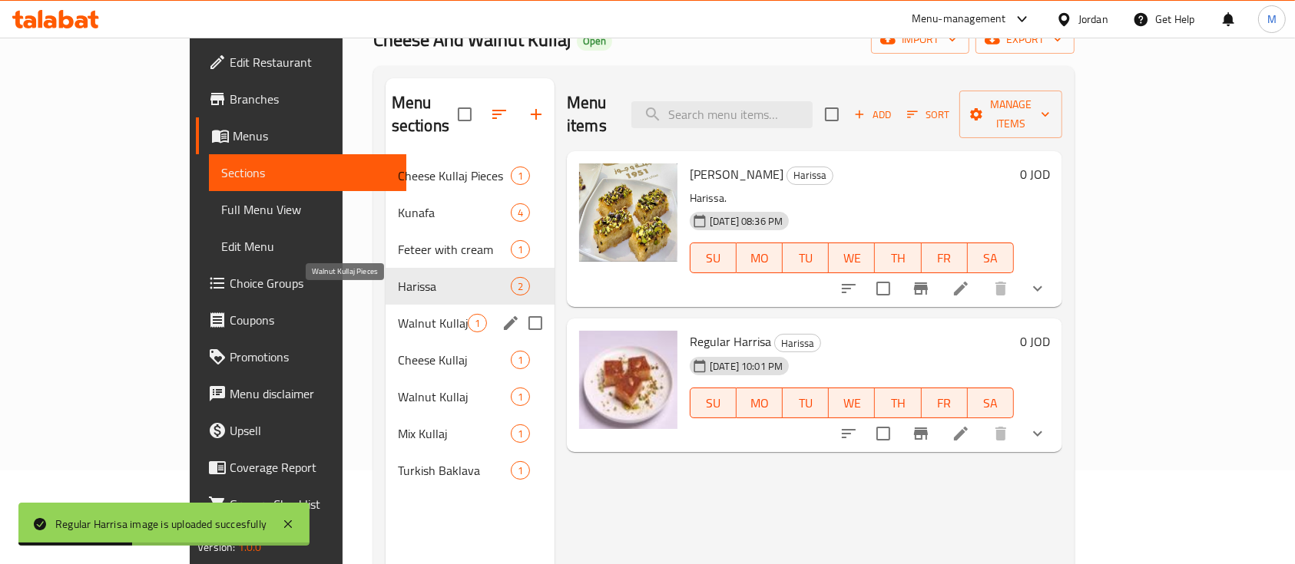
click at [398, 314] on span "Walnut Kullaj Pieces" at bounding box center [433, 323] width 70 height 18
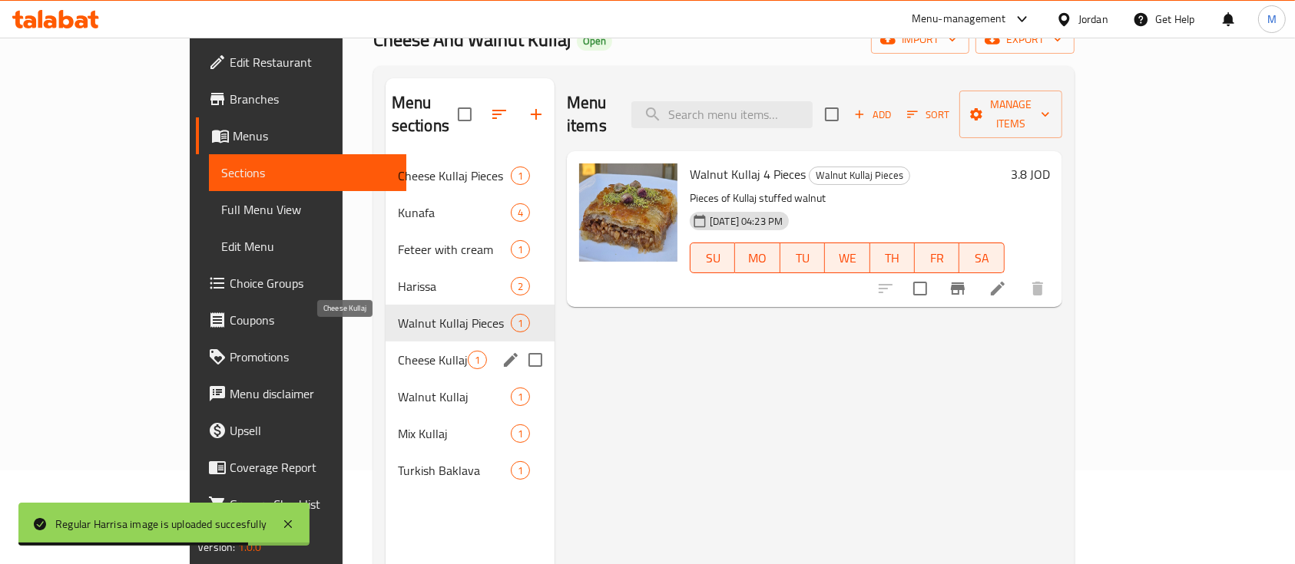
click at [398, 351] on span "Cheese Kullaj" at bounding box center [433, 360] width 70 height 18
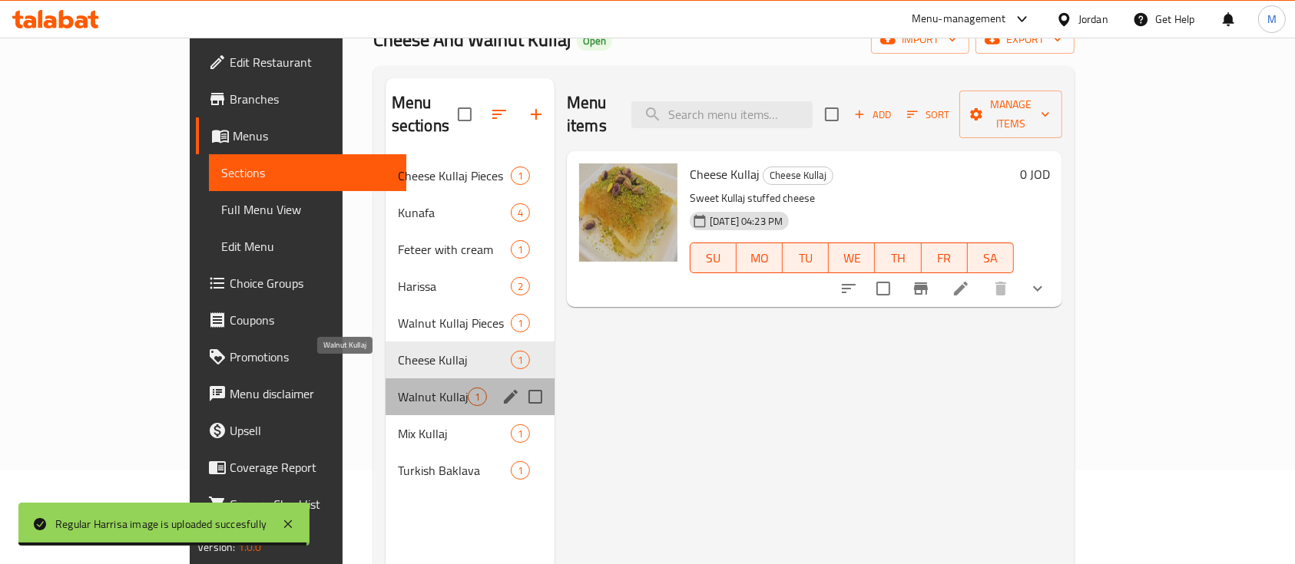
click at [398, 388] on span "Walnut Kullaj" at bounding box center [433, 397] width 70 height 18
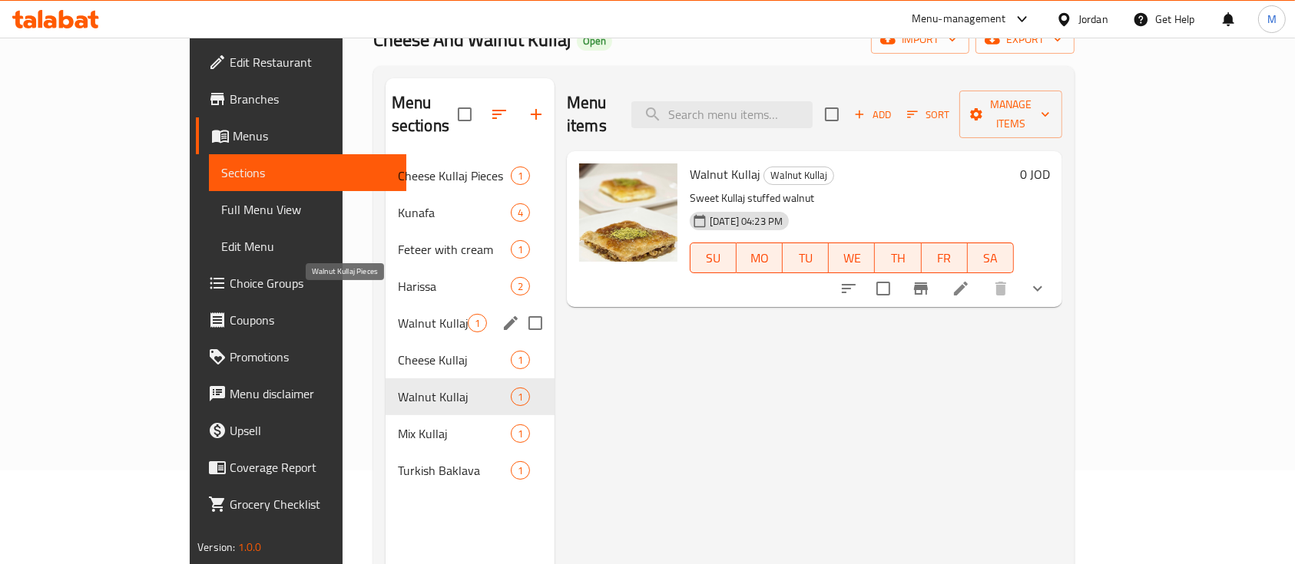
click at [398, 314] on span "Walnut Kullaj Pieces" at bounding box center [433, 323] width 70 height 18
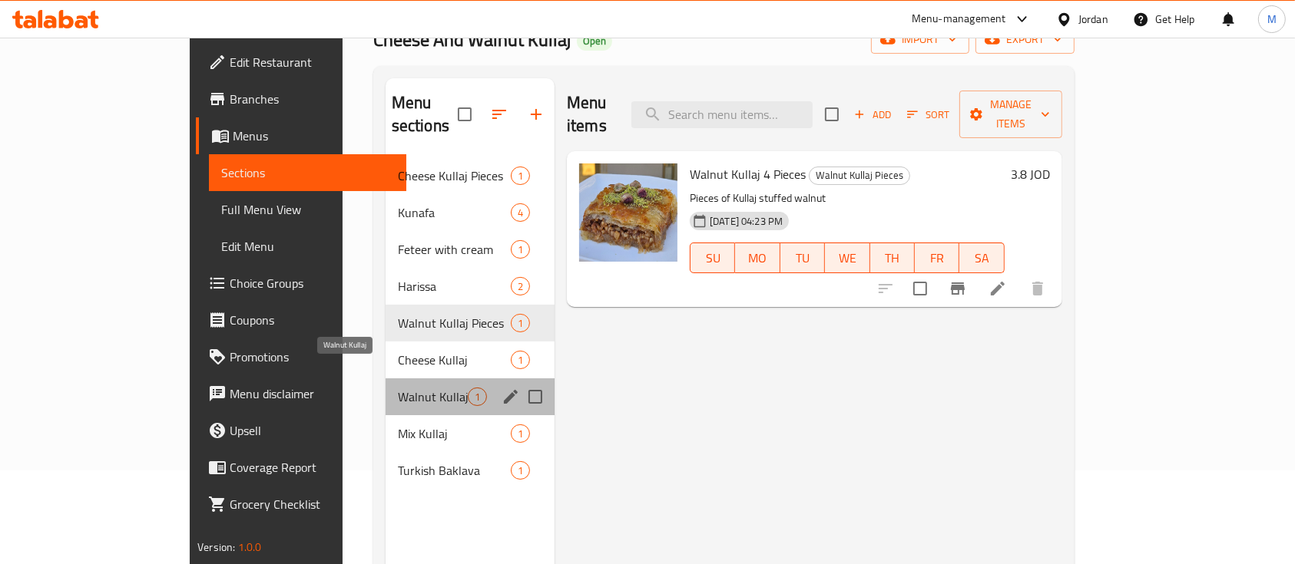
click at [398, 388] on span "Walnut Kullaj" at bounding box center [433, 397] width 70 height 18
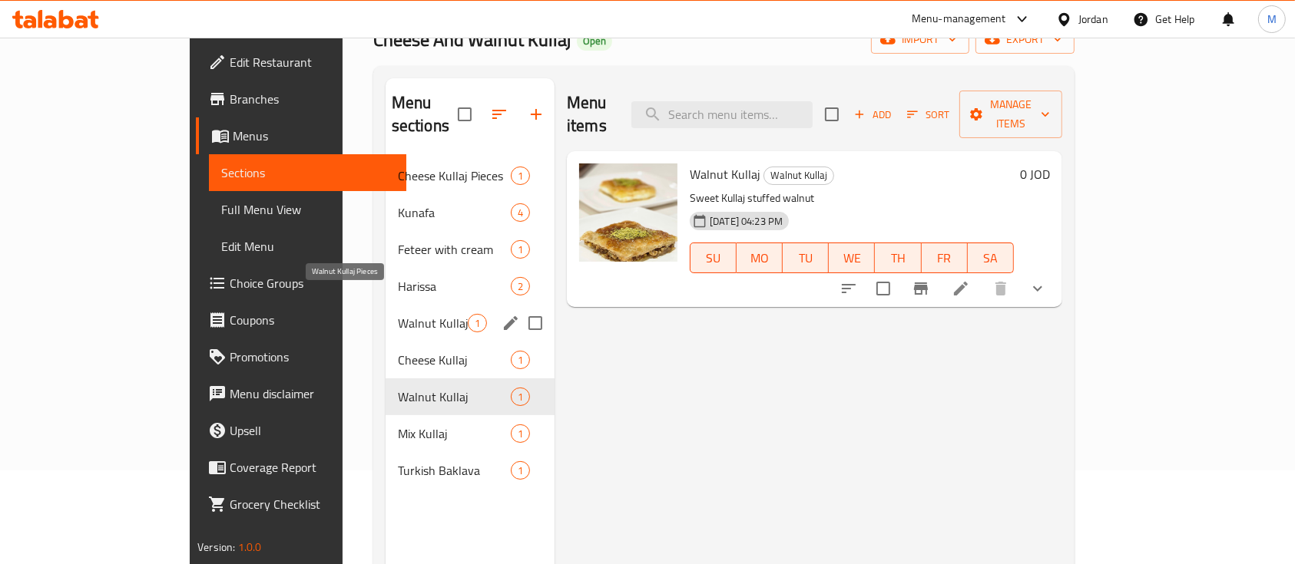
click at [398, 314] on span "Walnut Kullaj Pieces" at bounding box center [433, 323] width 70 height 18
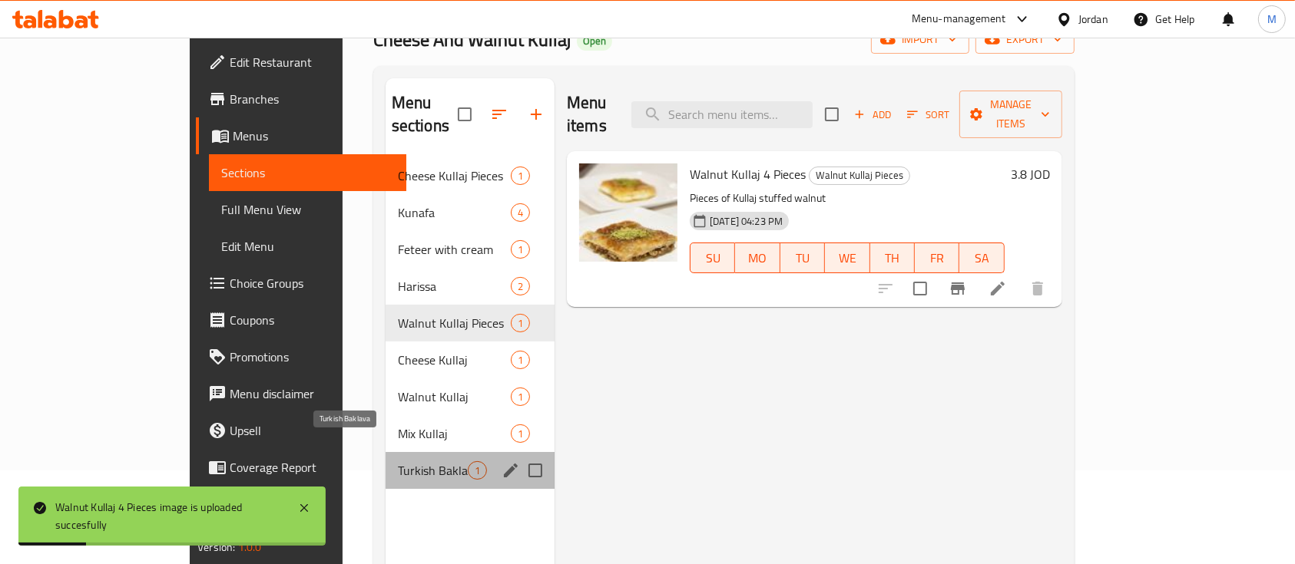
click at [398, 462] on span "Turkish Baklava" at bounding box center [433, 471] width 70 height 18
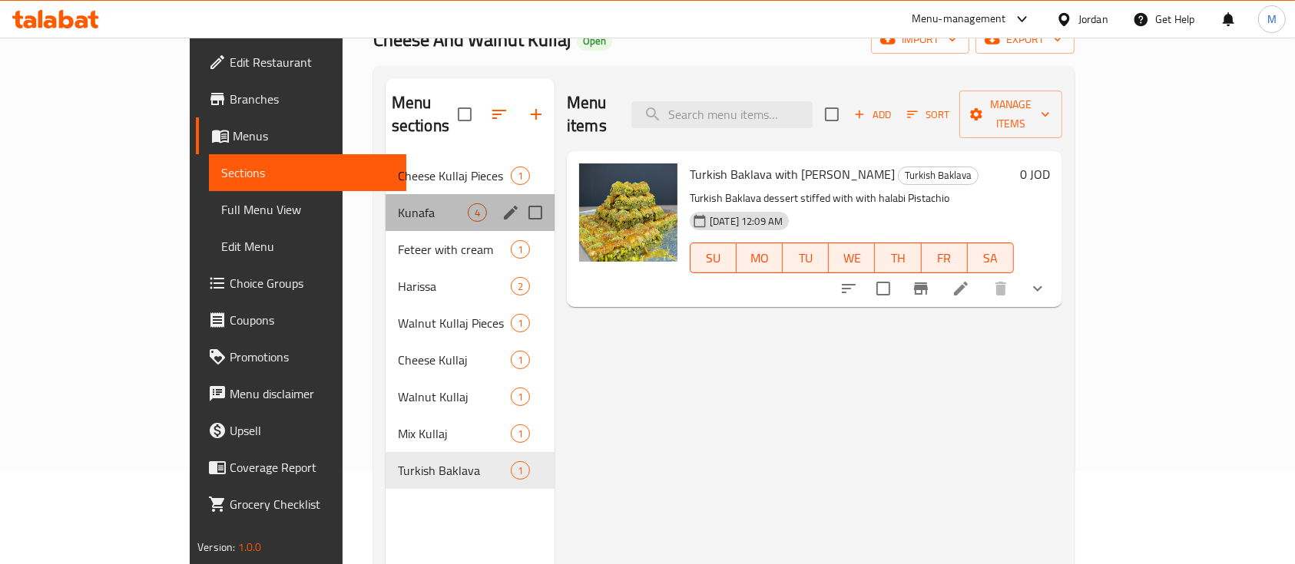
click at [385, 194] on div "Kunafa 4" at bounding box center [469, 212] width 169 height 37
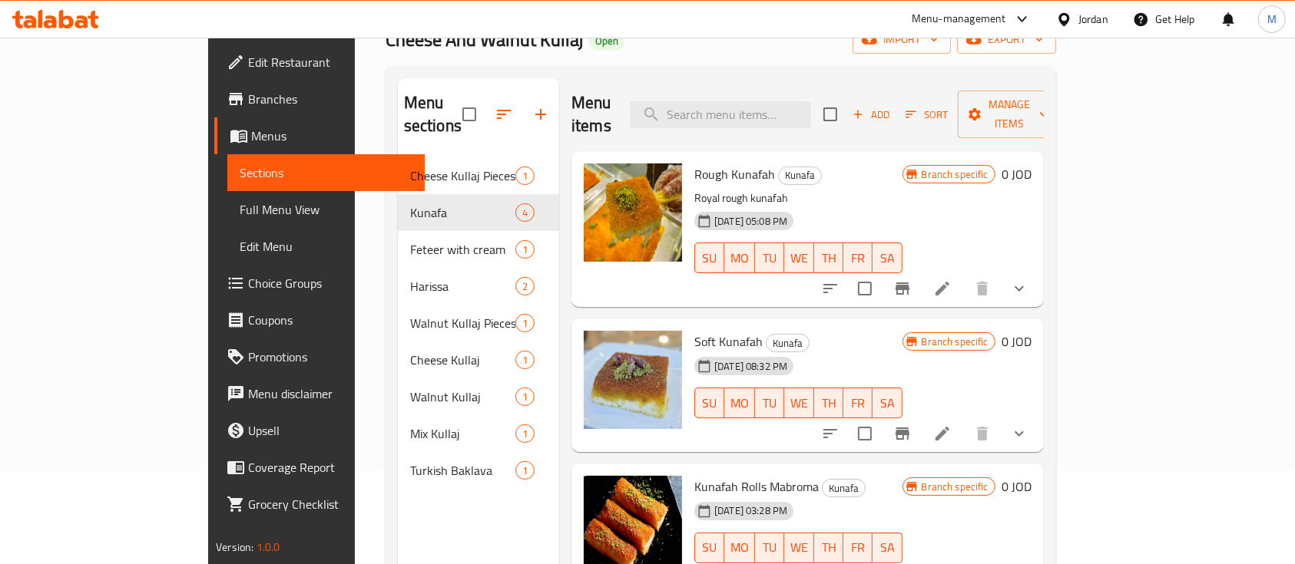
scroll to position [75, 0]
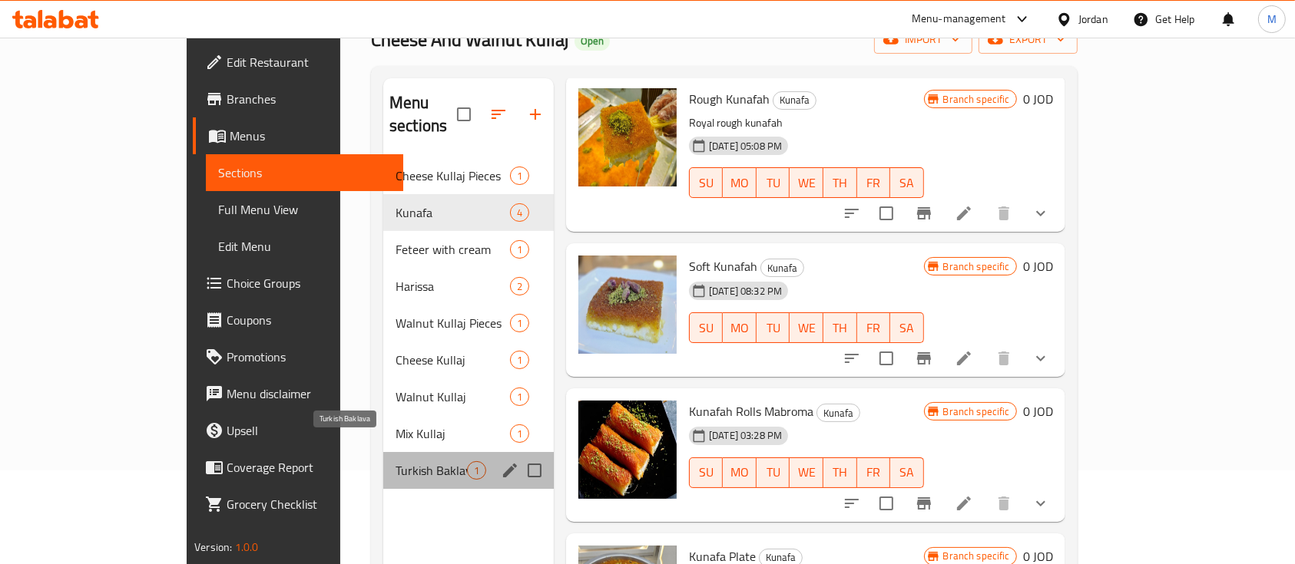
click at [395, 462] on span "Turkish Baklava" at bounding box center [430, 471] width 71 height 18
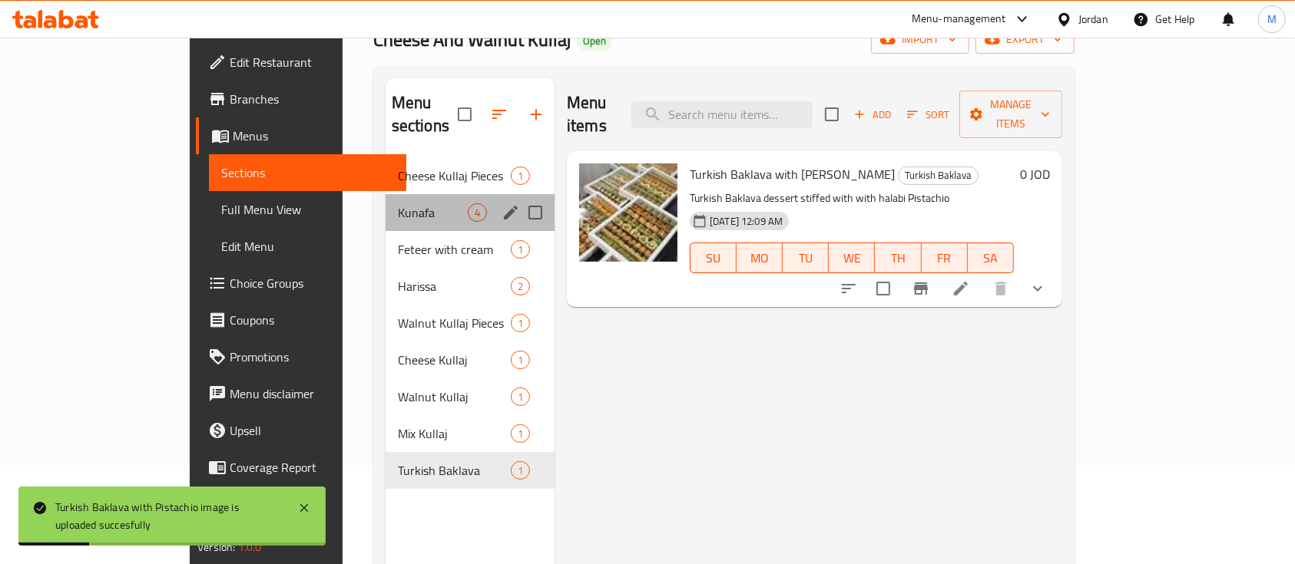
click at [385, 198] on div "Kunafa 4" at bounding box center [469, 212] width 169 height 37
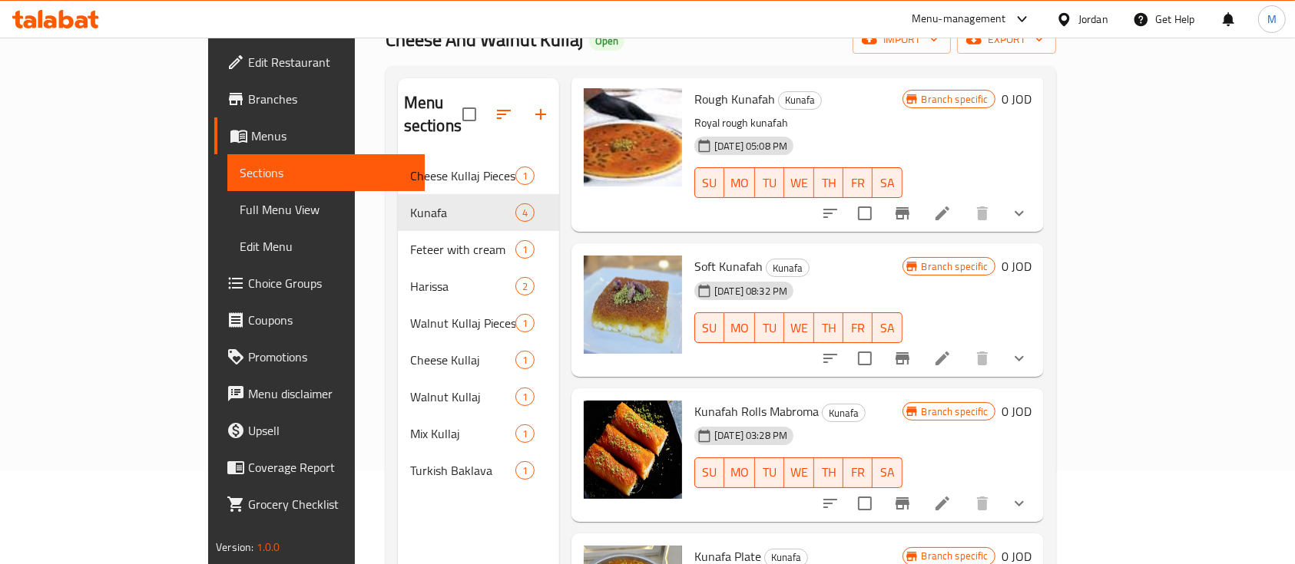
scroll to position [215, 0]
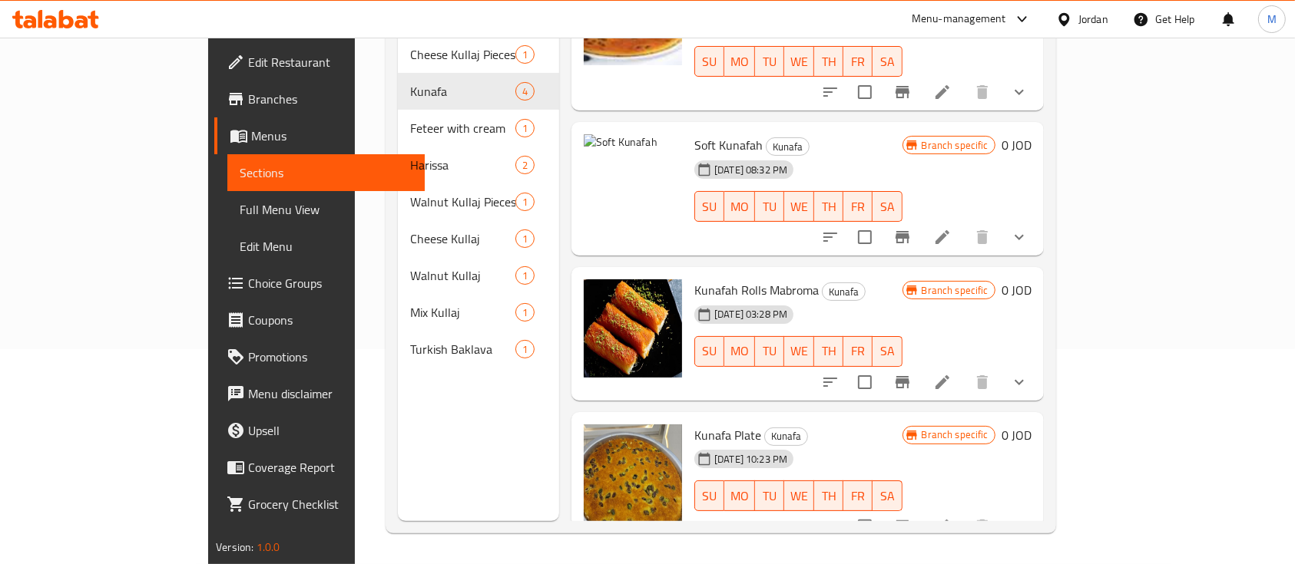
click at [587, 221] on div at bounding box center [632, 188] width 111 height 121
click at [700, 134] on span "Soft Kunafah" at bounding box center [728, 145] width 68 height 23
copy h6 "Soft Kunafah"
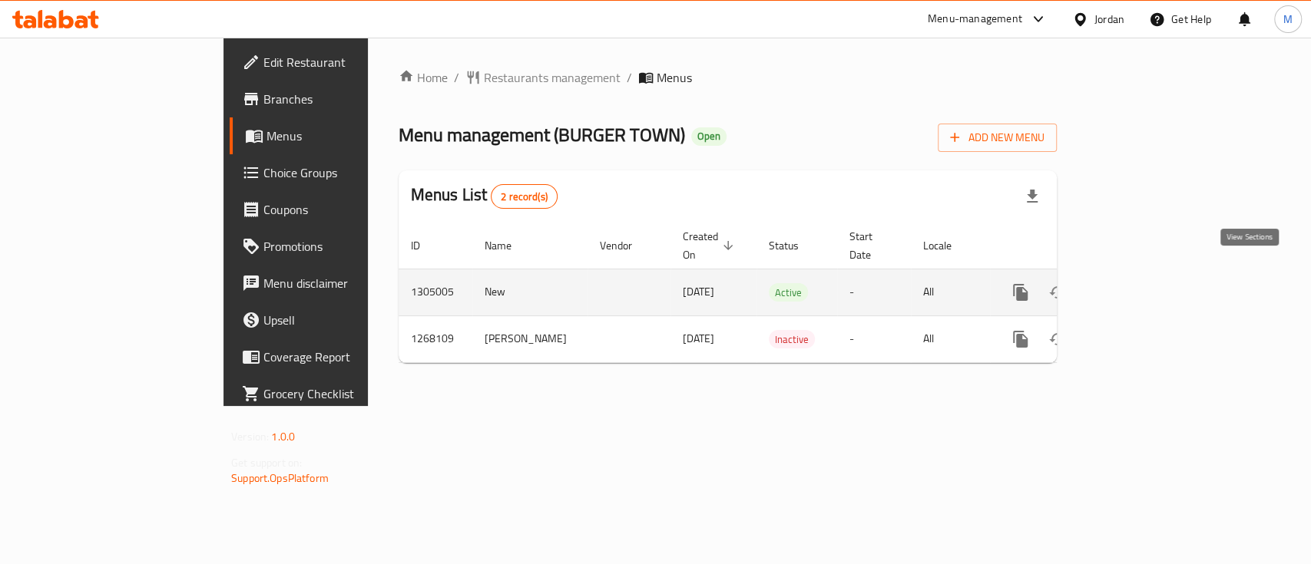
click at [1138, 286] on icon "enhanced table" at bounding box center [1131, 293] width 14 height 14
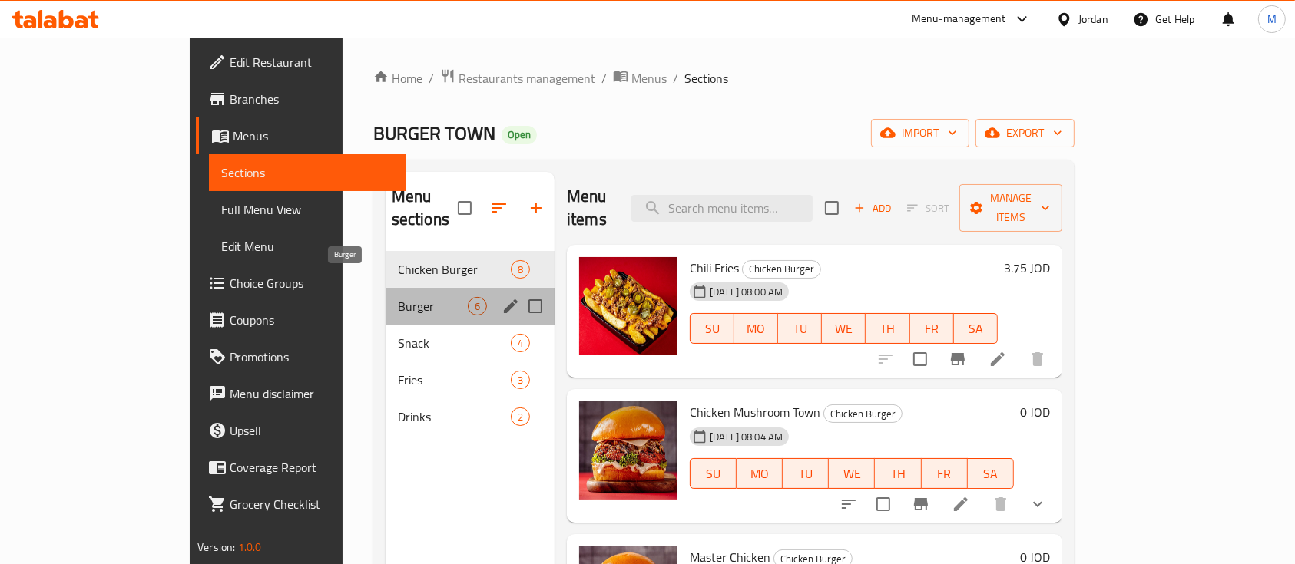
click at [398, 297] on span "Burger" at bounding box center [433, 306] width 70 height 18
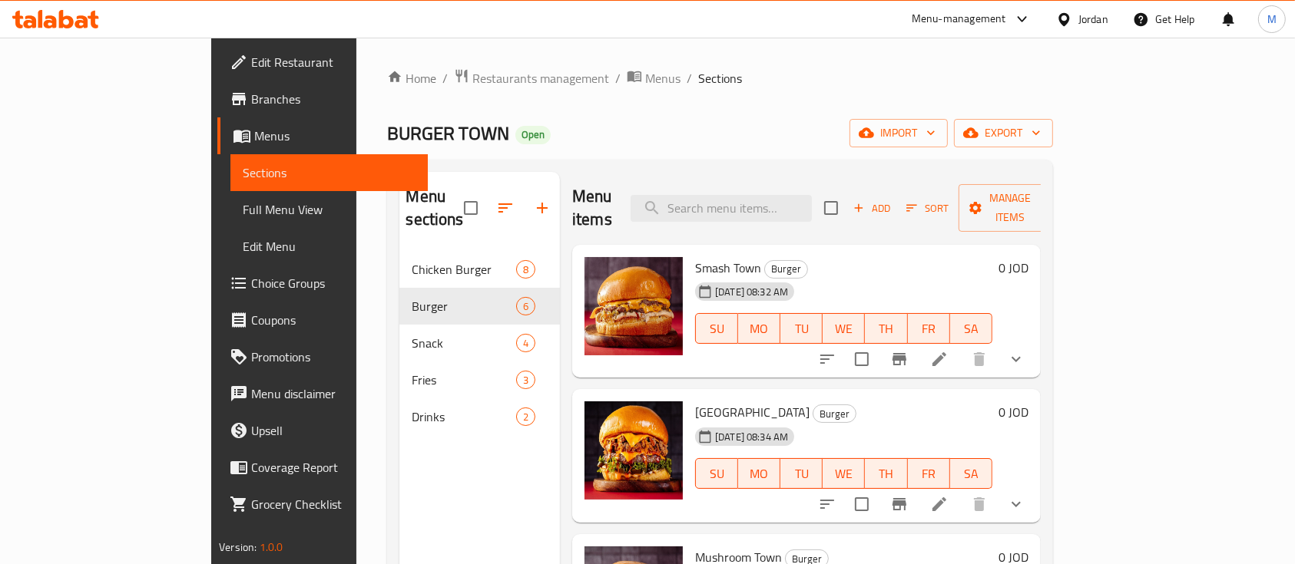
scroll to position [98, 0]
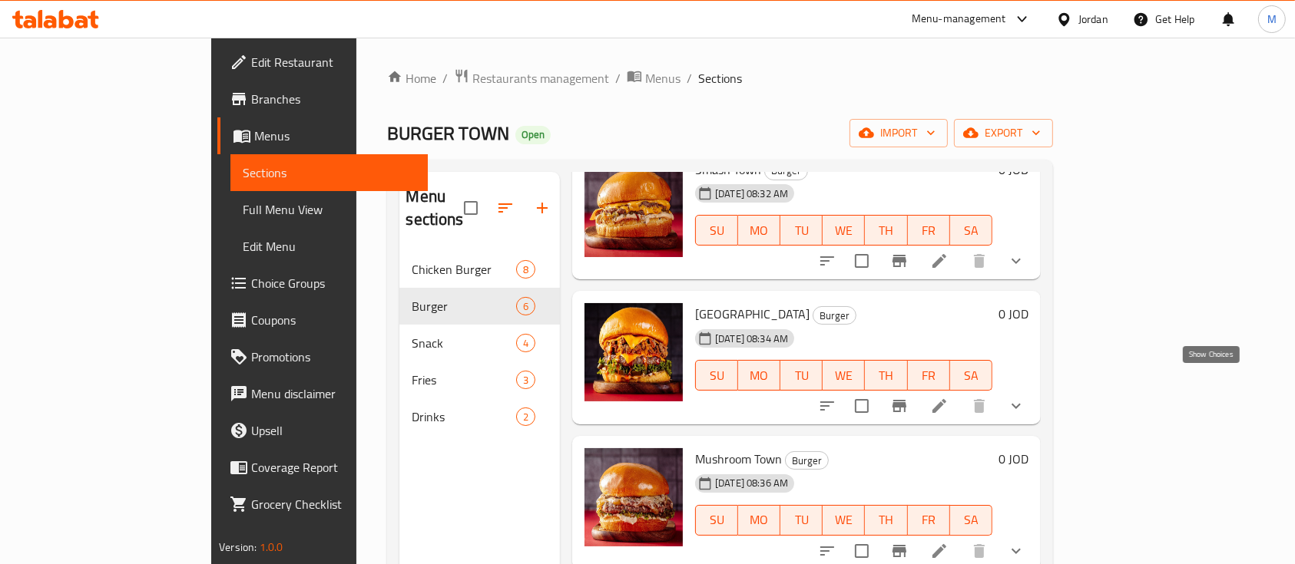
click at [1025, 397] on icon "show more" at bounding box center [1016, 406] width 18 height 18
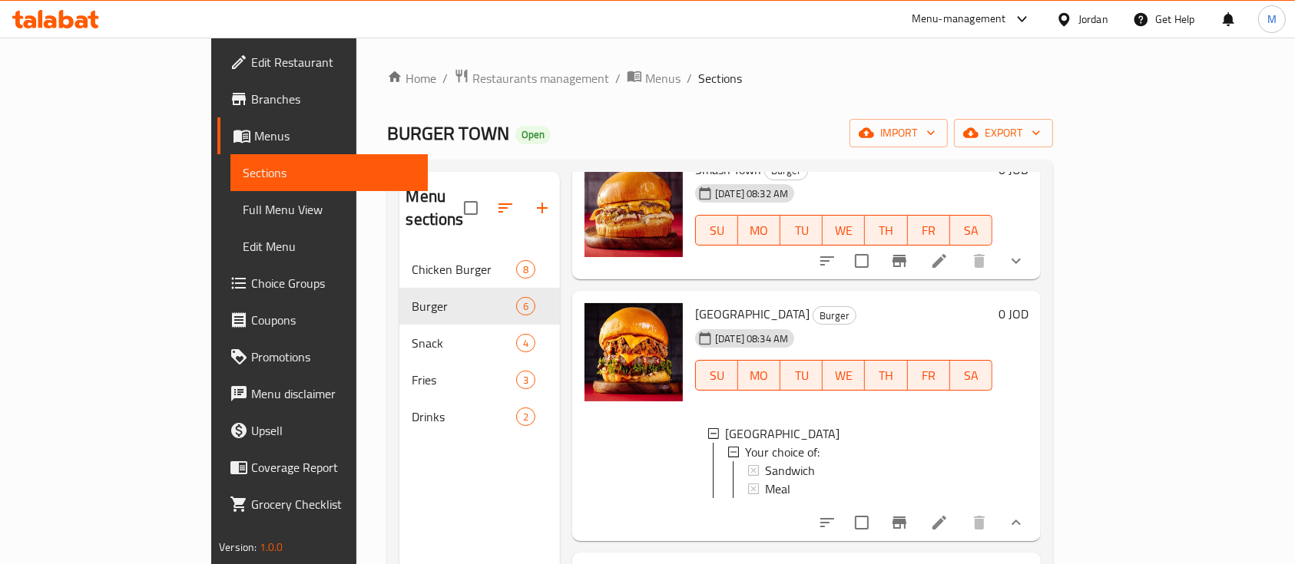
scroll to position [2, 0]
click at [948, 514] on icon at bounding box center [939, 523] width 18 height 18
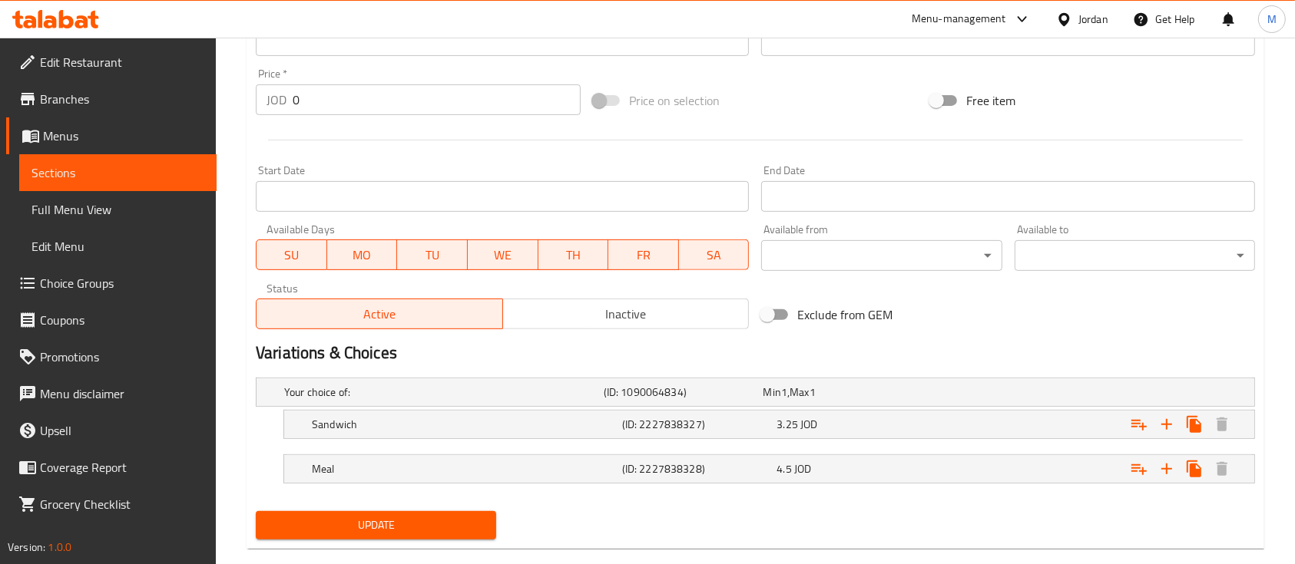
scroll to position [577, 0]
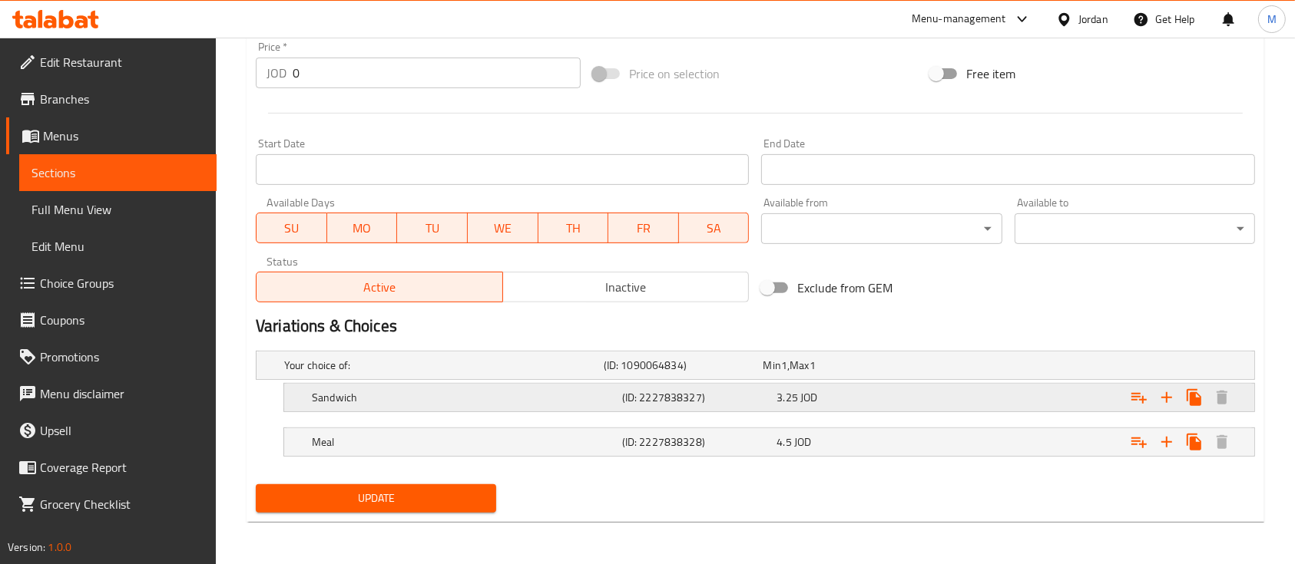
click at [833, 373] on div "3.25 JOD" at bounding box center [840, 365] width 154 height 15
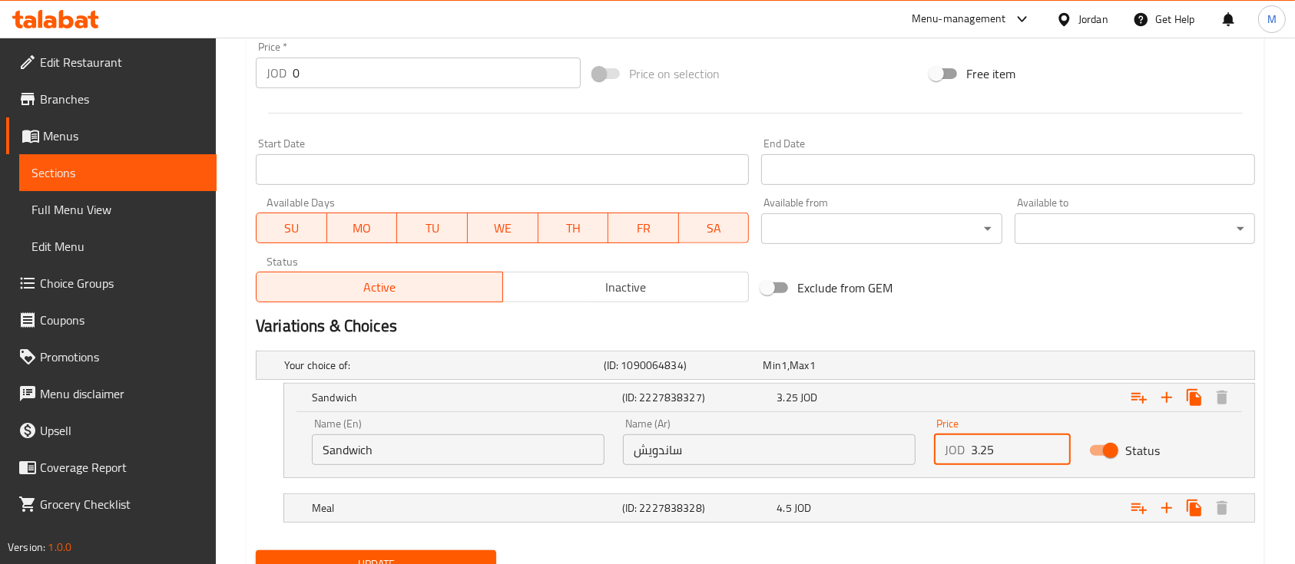
drag, startPoint x: 997, startPoint y: 452, endPoint x: 965, endPoint y: 458, distance: 32.8
click at [965, 458] on div "JOD 3.25 Price" at bounding box center [1002, 450] width 137 height 31
type input "5.25"
click at [930, 369] on div "Expand" at bounding box center [1078, 365] width 319 height 6
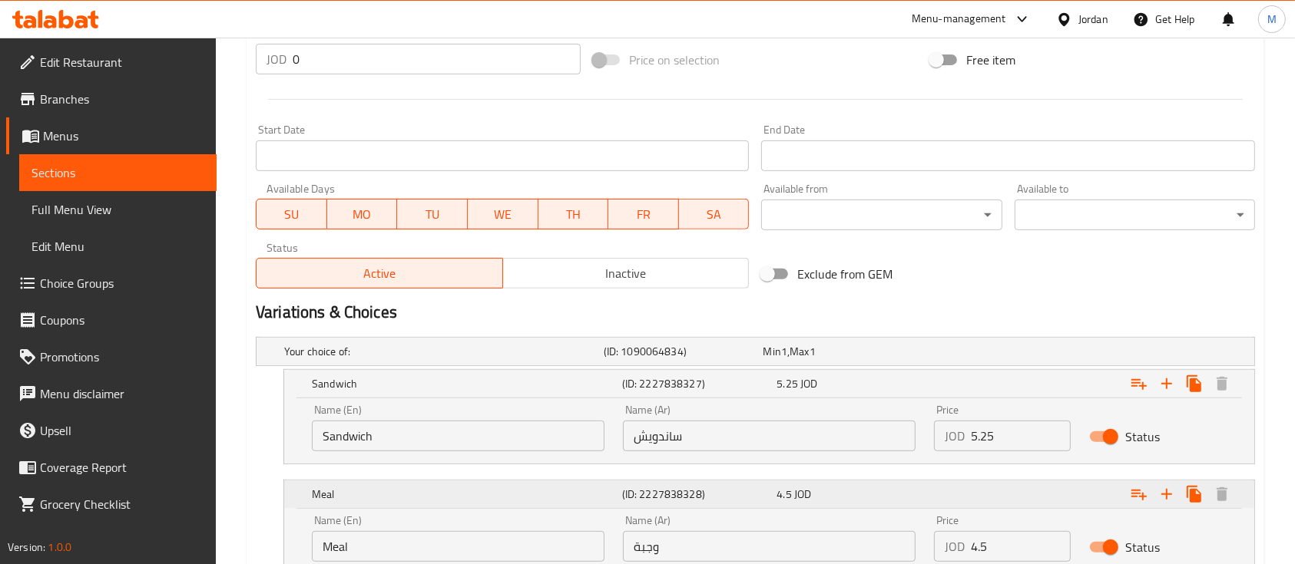
scroll to position [708, 0]
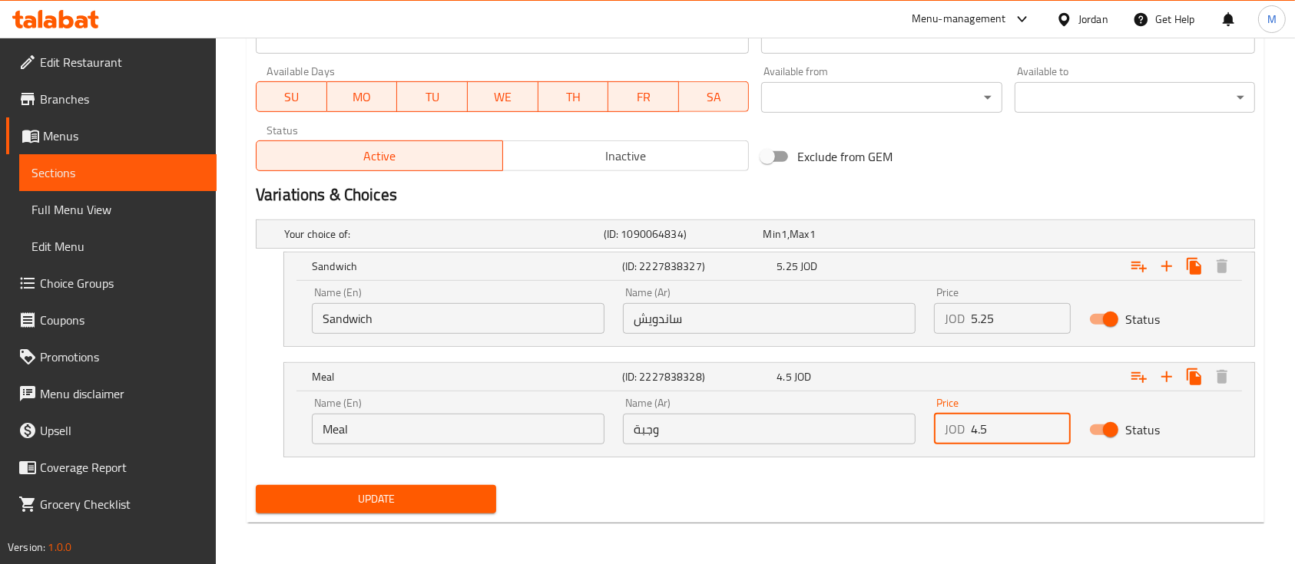
drag, startPoint x: 1005, startPoint y: 435, endPoint x: 965, endPoint y: 435, distance: 39.9
click at [965, 435] on div "JOD 4.5 Price" at bounding box center [1002, 429] width 137 height 31
type input "6.25"
click at [433, 497] on span "Update" at bounding box center [376, 499] width 216 height 19
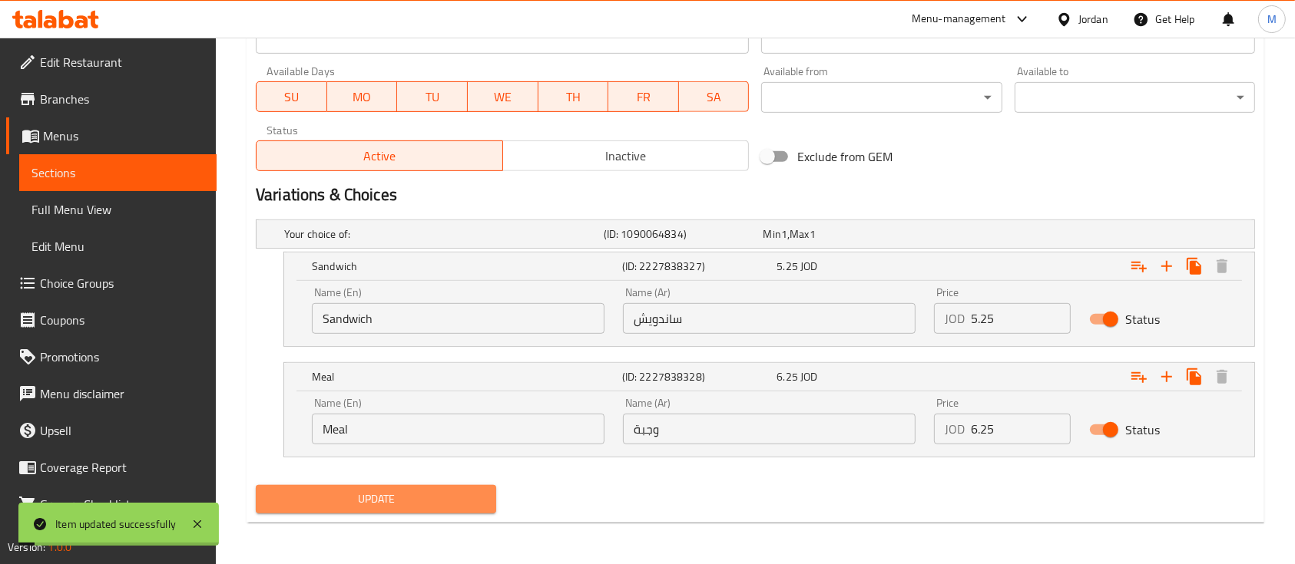
click at [433, 497] on span "Update" at bounding box center [376, 499] width 216 height 19
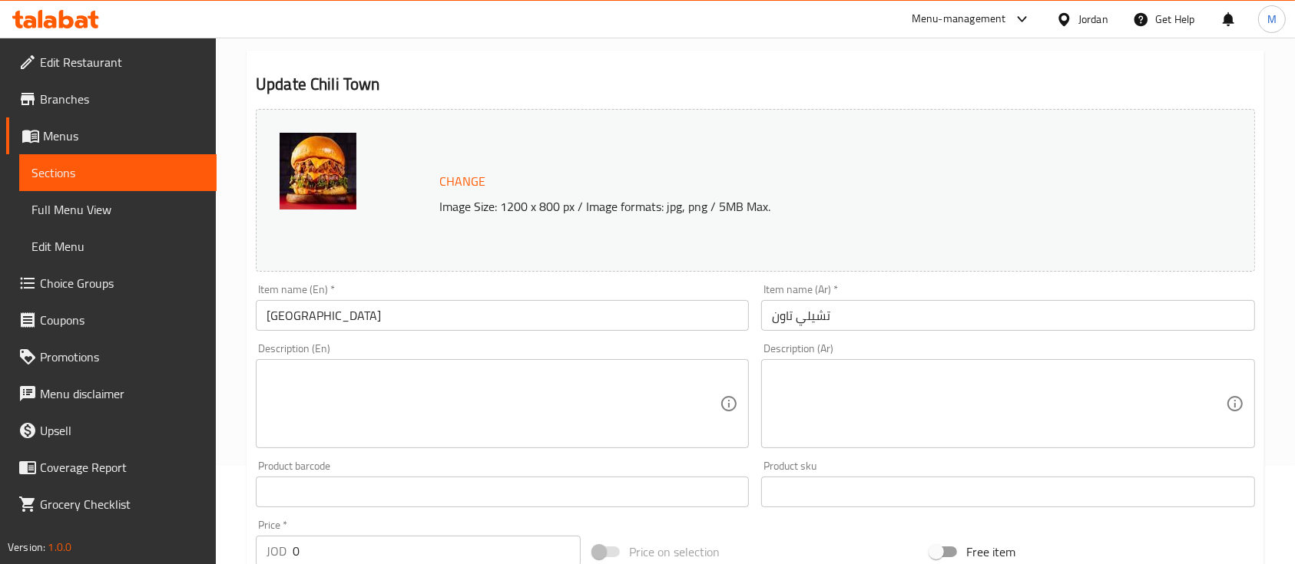
scroll to position [0, 0]
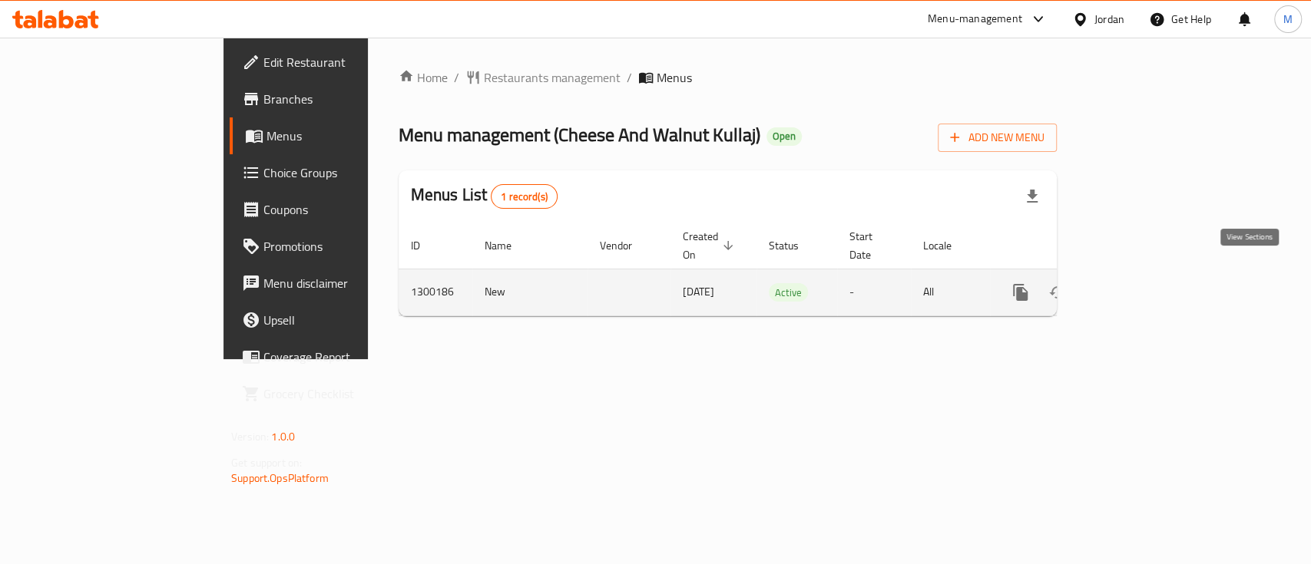
click at [1150, 274] on link "enhanced table" at bounding box center [1131, 292] width 37 height 37
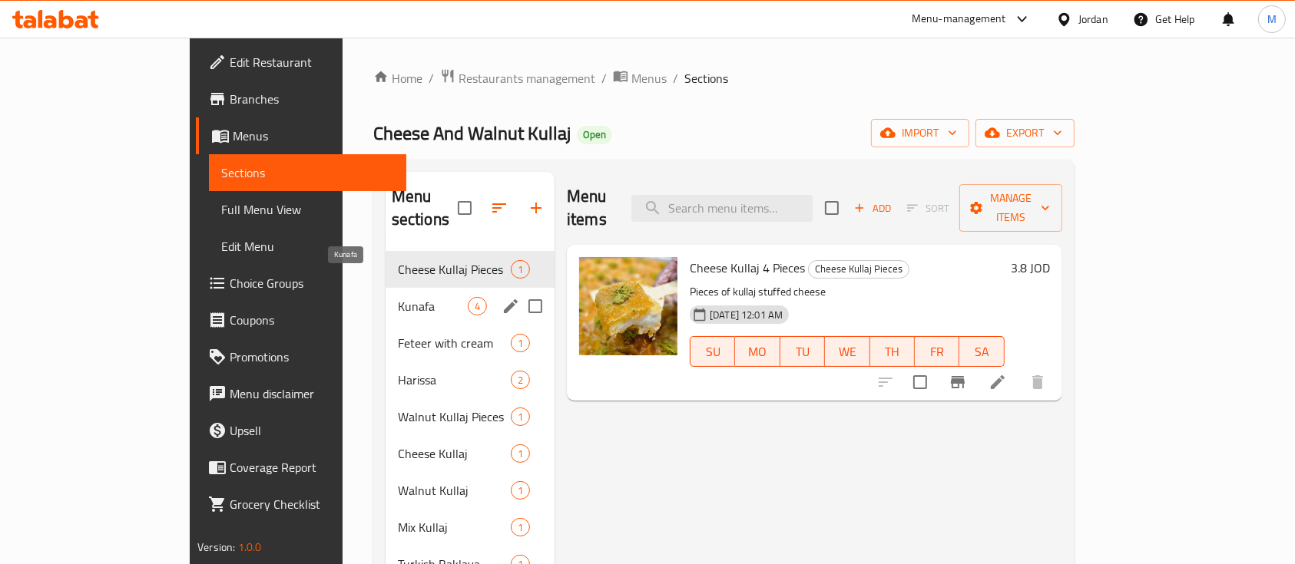
click at [398, 297] on span "Kunafa" at bounding box center [433, 306] width 70 height 18
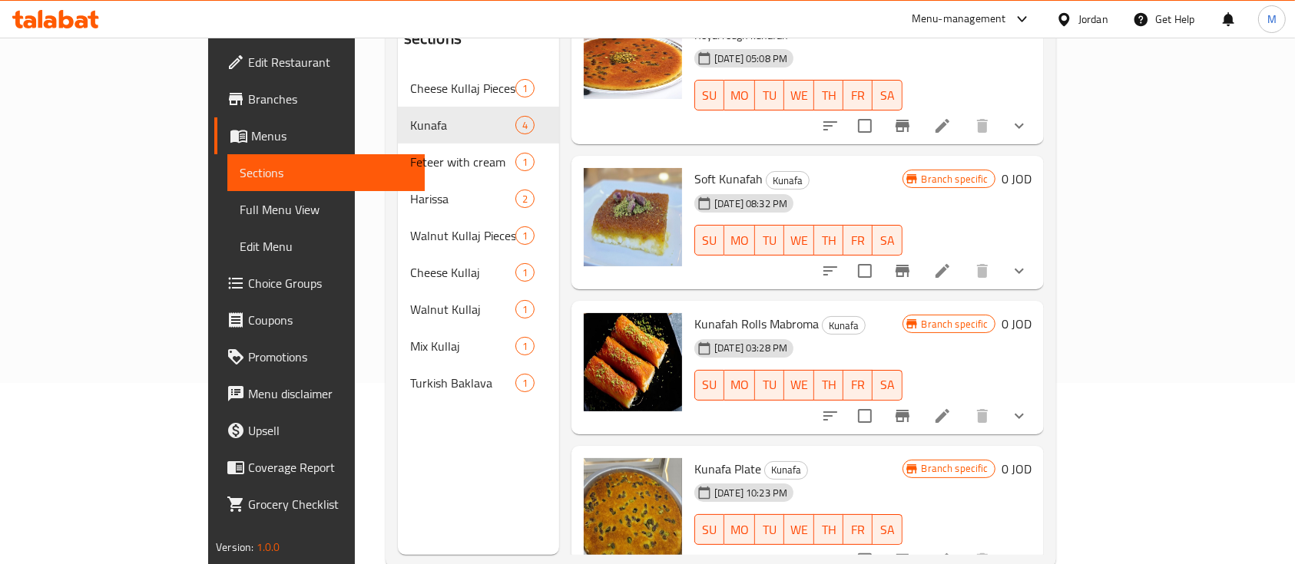
scroll to position [215, 0]
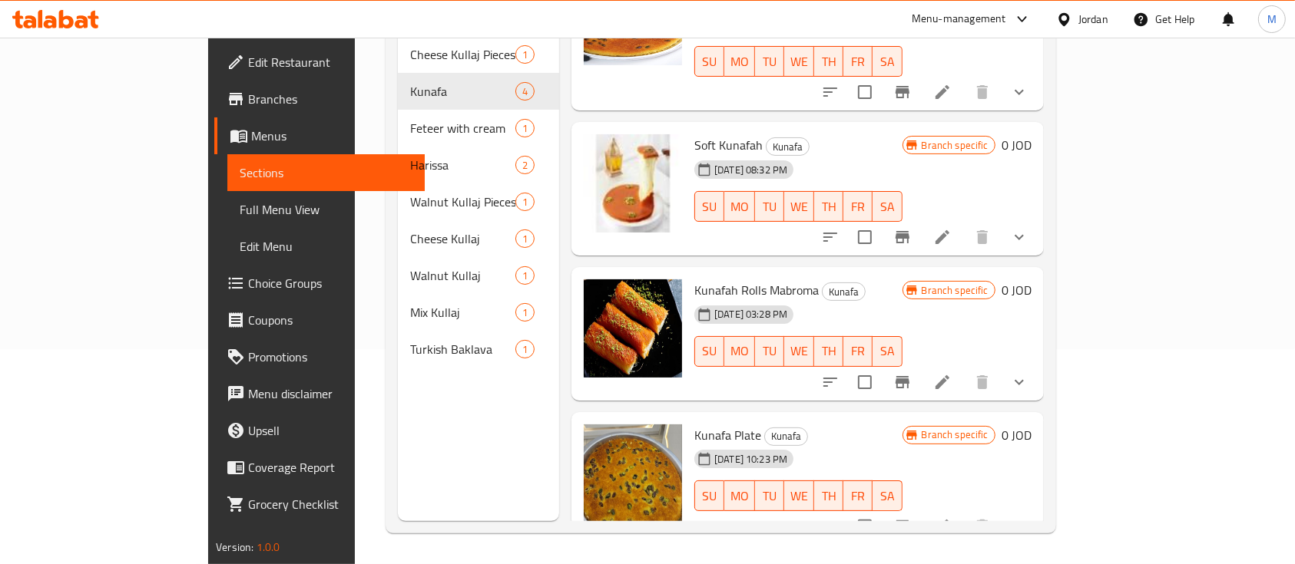
click at [1037, 508] on button "show more" at bounding box center [1019, 526] width 37 height 37
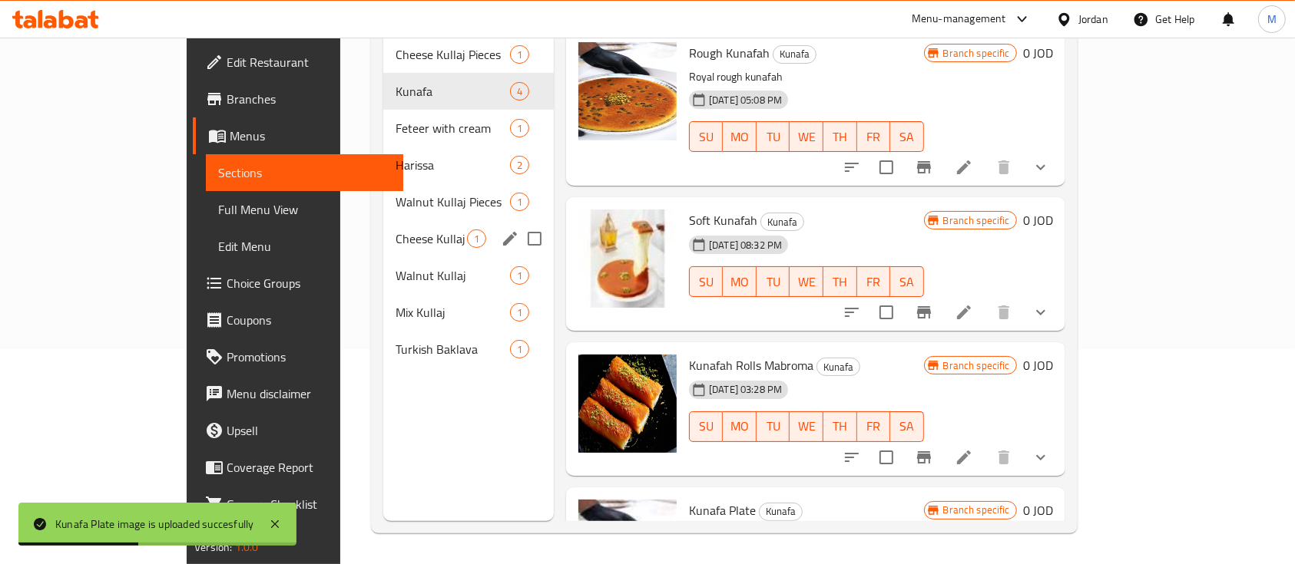
scroll to position [0, 0]
